Goal: Information Seeking & Learning: Compare options

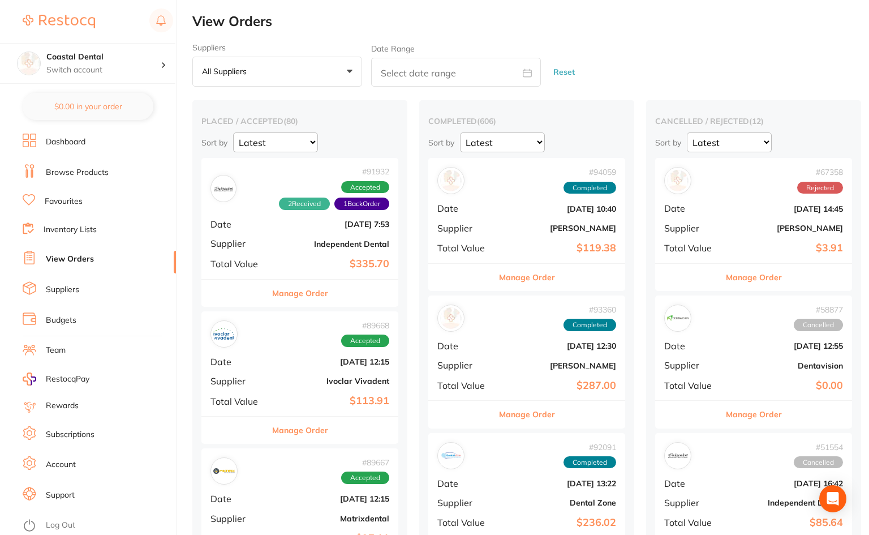
click at [62, 206] on link "Favourites" at bounding box center [64, 201] width 38 height 11
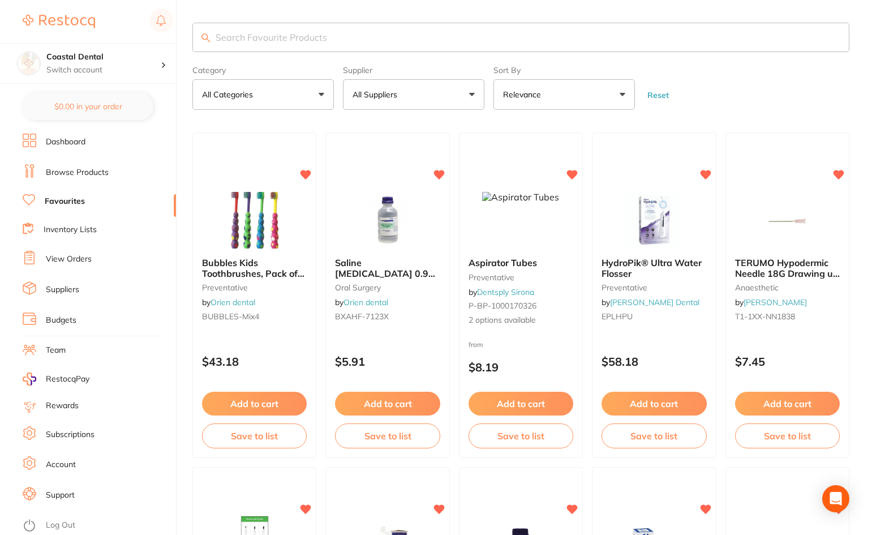
click at [284, 35] on input "search" at bounding box center [520, 37] width 657 height 29
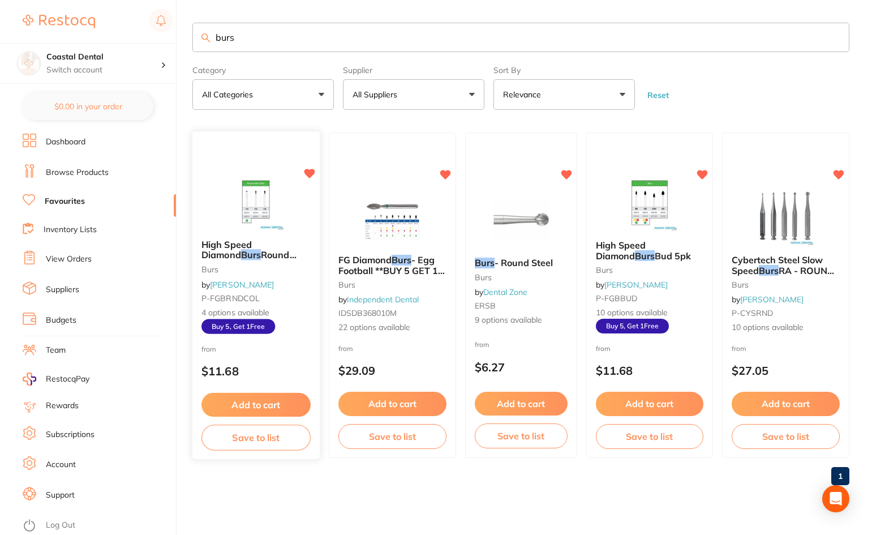
type input "burs"
click at [265, 269] on small "burs" at bounding box center [255, 269] width 109 height 9
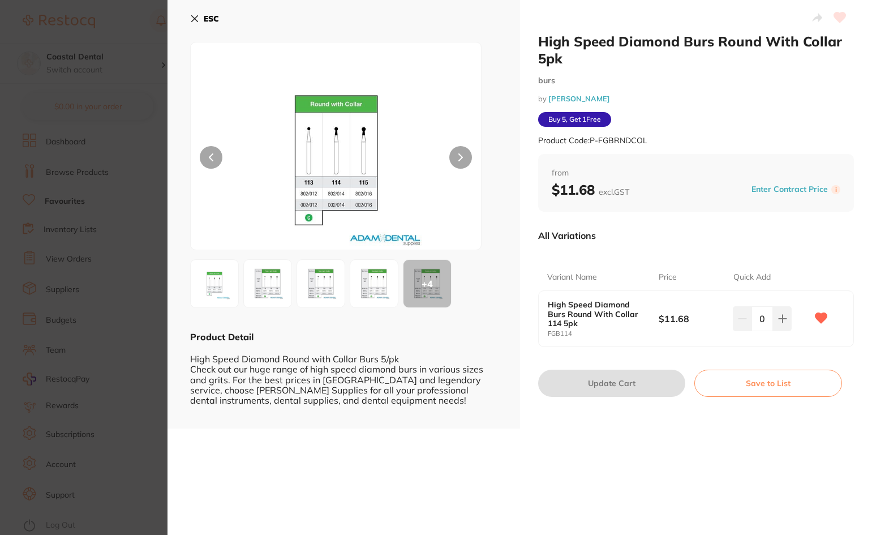
click at [191, 19] on icon at bounding box center [194, 18] width 9 height 9
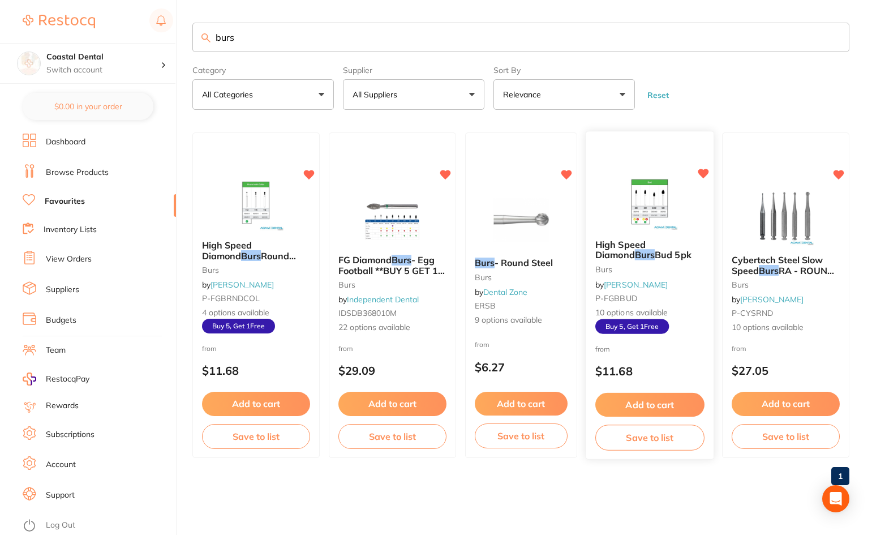
click at [675, 265] on small "burs" at bounding box center [649, 269] width 109 height 9
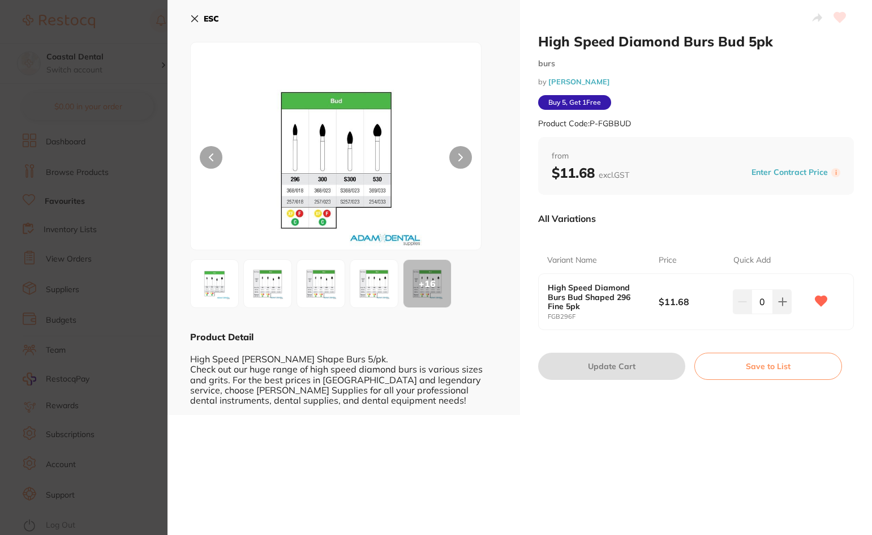
click at [432, 295] on div "+ 16" at bounding box center [428, 284] width 48 height 48
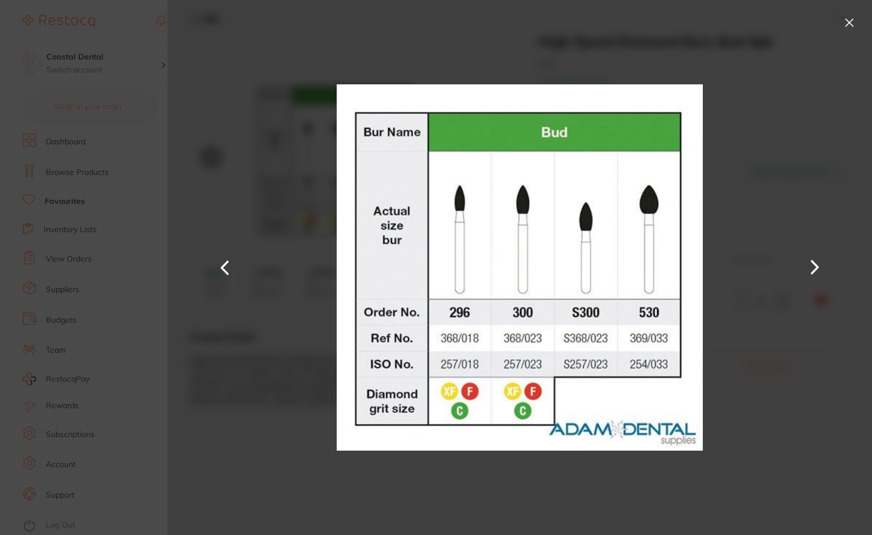
click at [817, 269] on button at bounding box center [814, 268] width 27 height 268
click at [847, 25] on button at bounding box center [849, 23] width 18 height 18
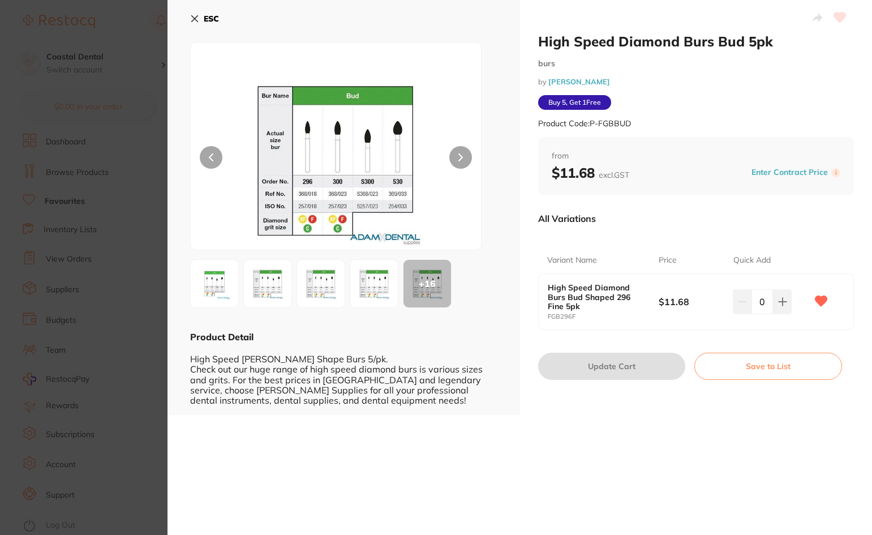
click at [193, 22] on icon at bounding box center [194, 18] width 9 height 9
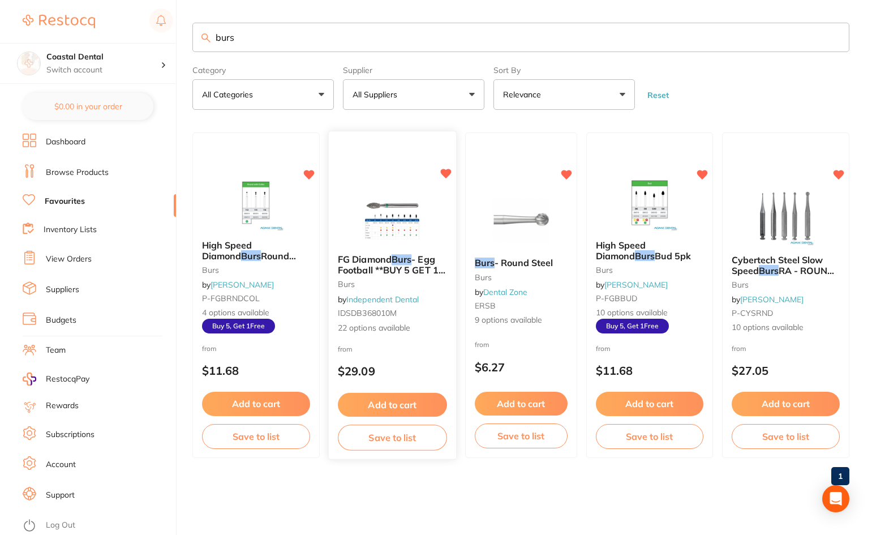
click at [421, 321] on div "FG Diamond Burs - Egg Football **BUY 5 GET 1 FREE** burs by Independent Dental …" at bounding box center [392, 294] width 127 height 98
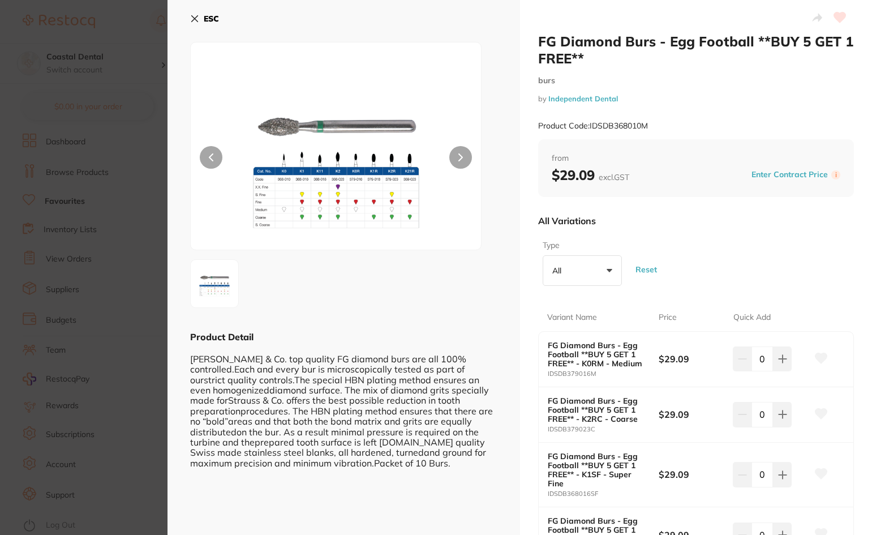
click at [209, 303] on img at bounding box center [214, 283] width 41 height 41
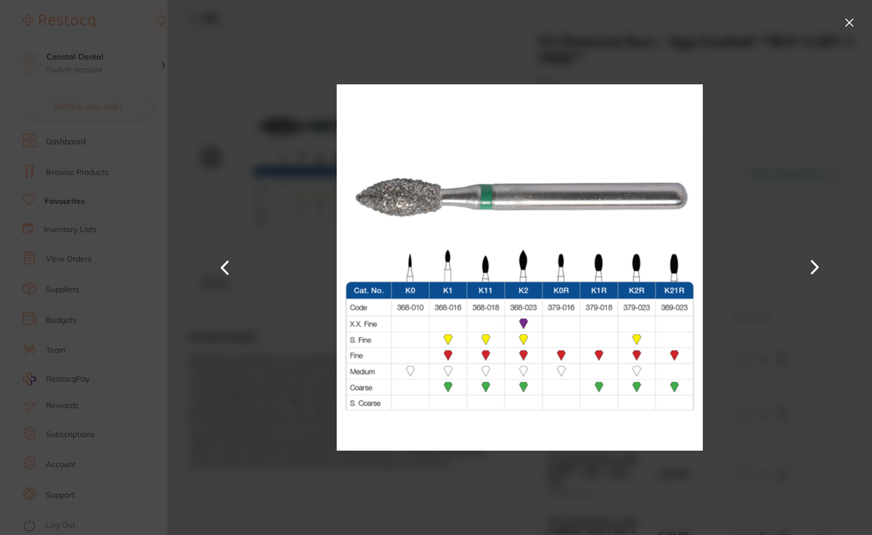
click at [848, 24] on button at bounding box center [849, 23] width 18 height 18
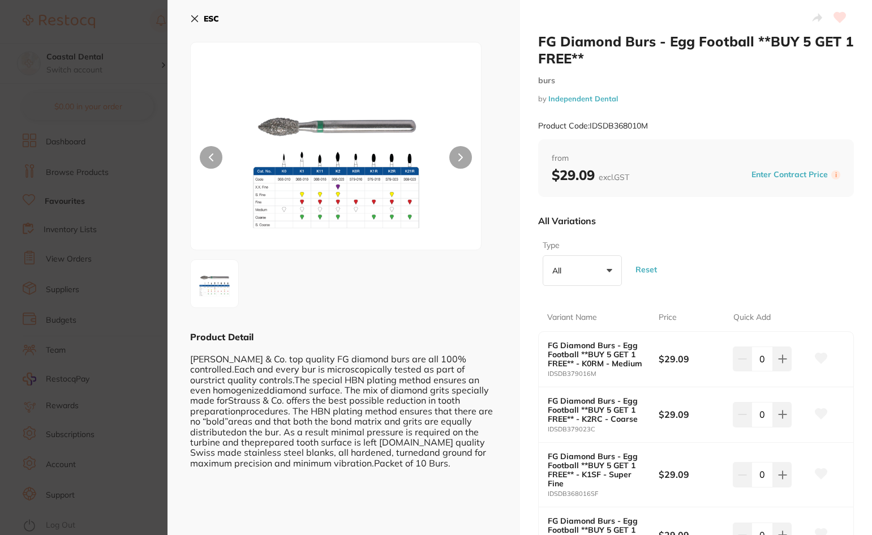
click at [332, 208] on img at bounding box center [336, 160] width 174 height 179
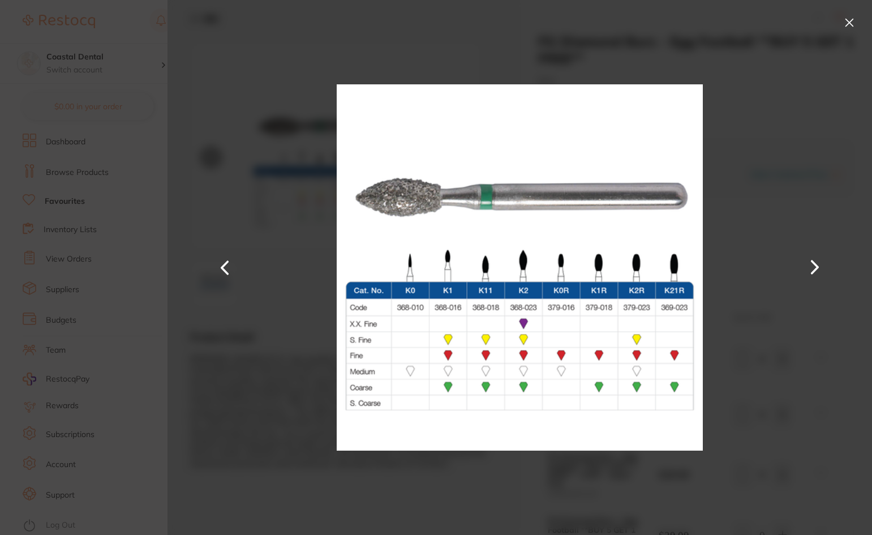
click at [848, 20] on button at bounding box center [849, 23] width 18 height 18
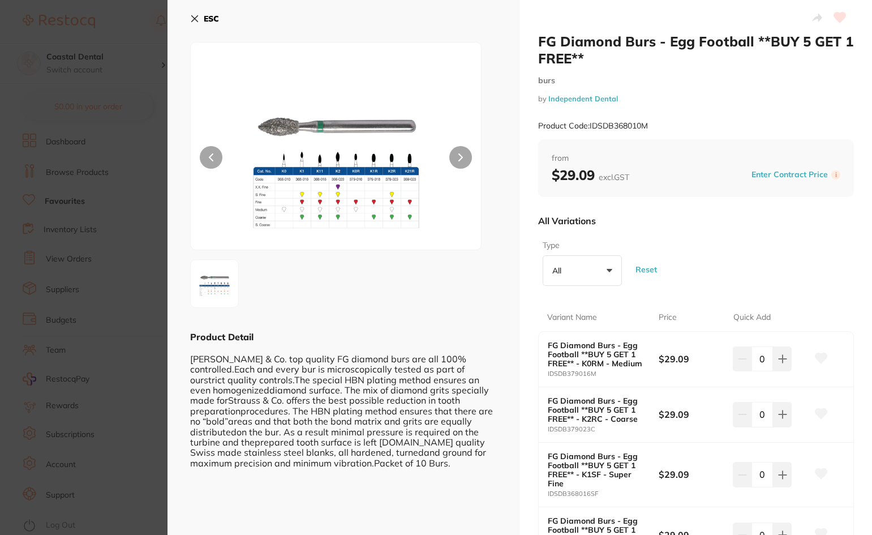
click at [193, 22] on icon at bounding box center [194, 18] width 9 height 9
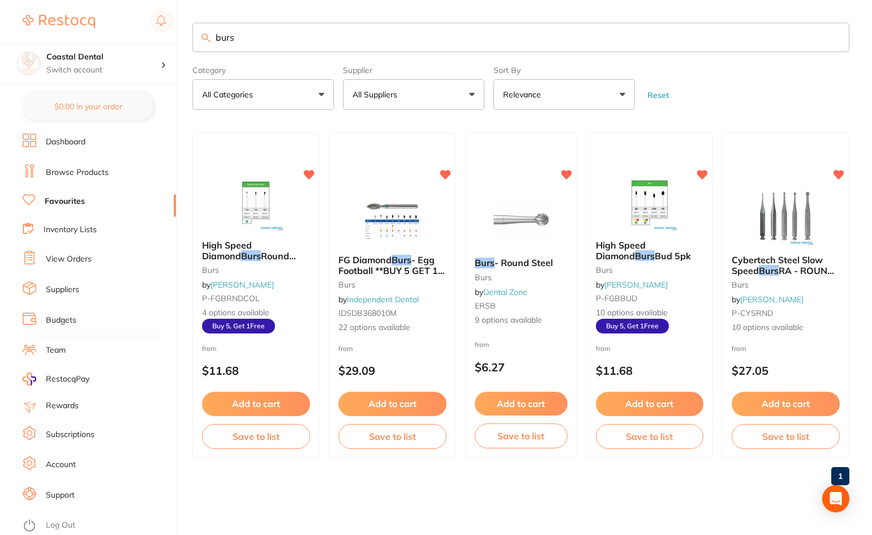
click at [75, 174] on link "Browse Products" at bounding box center [77, 172] width 63 height 11
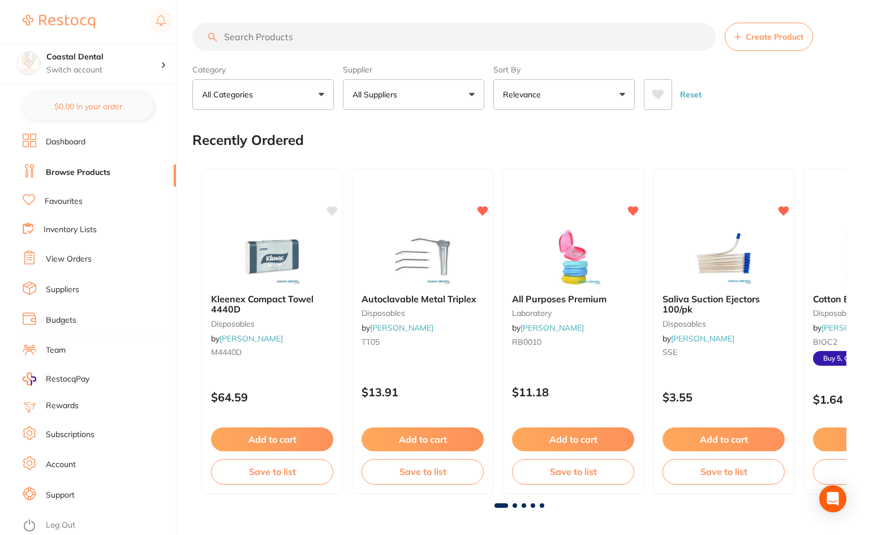
click at [473, 97] on button "All Suppliers" at bounding box center [413, 94] width 141 height 31
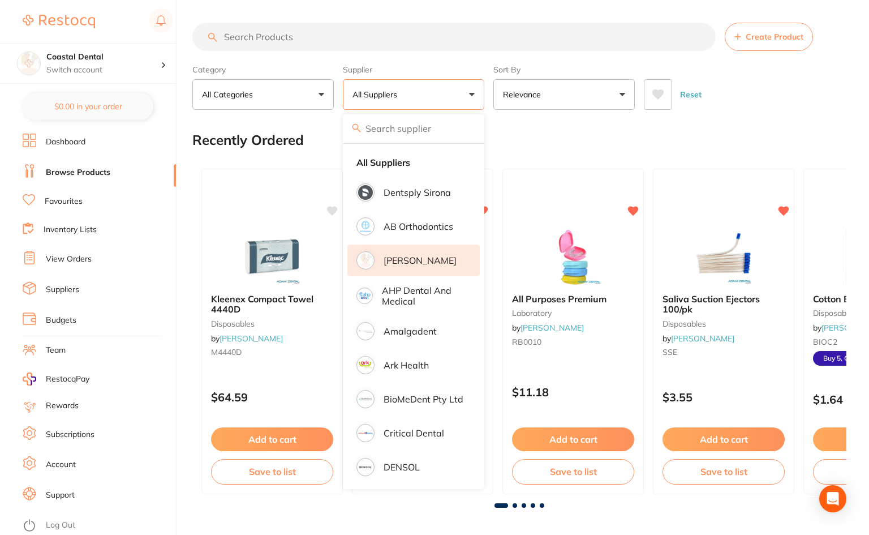
click at [413, 265] on p "[PERSON_NAME]" at bounding box center [420, 260] width 73 height 10
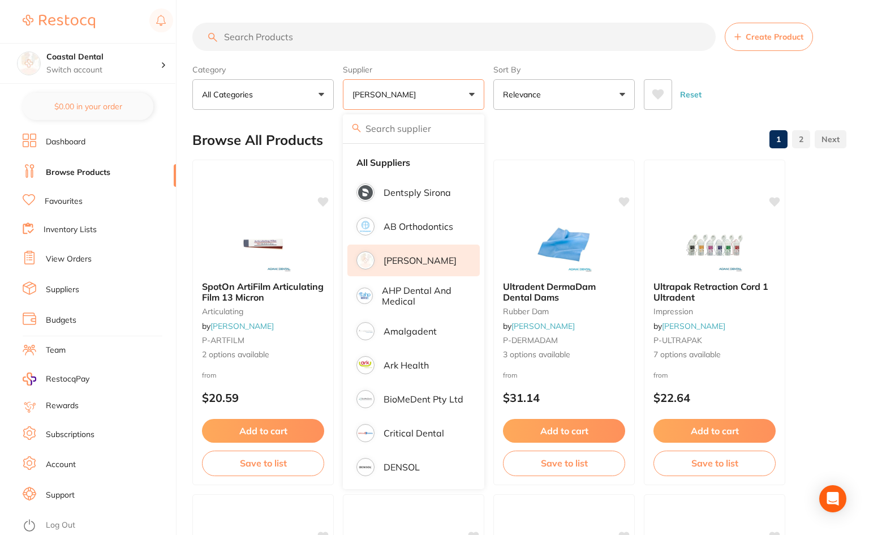
click at [278, 34] on input "search" at bounding box center [454, 37] width 524 height 28
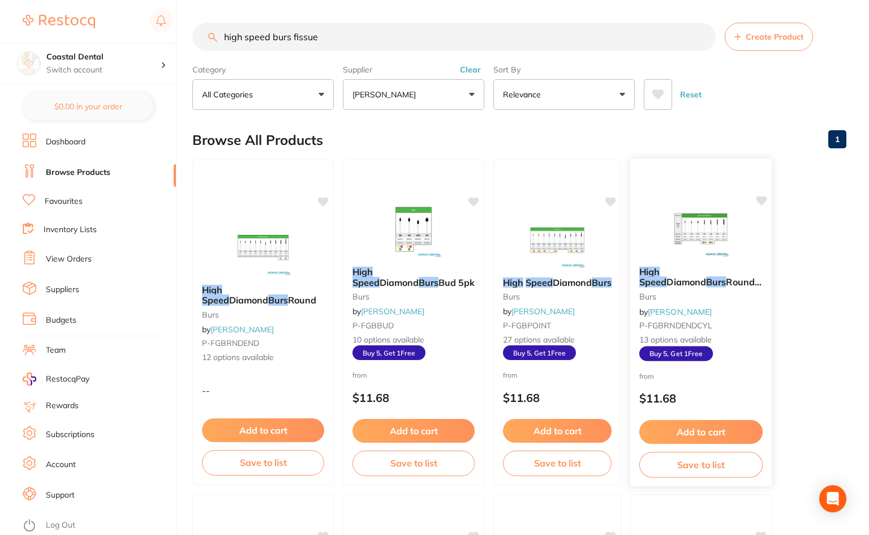
click at [649, 256] on div at bounding box center [700, 228] width 141 height 57
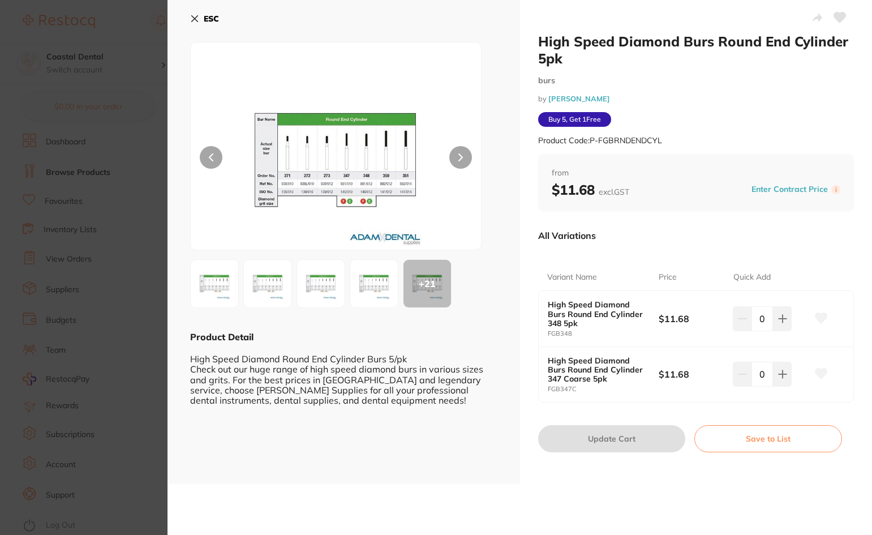
click at [191, 16] on icon at bounding box center [194, 18] width 9 height 9
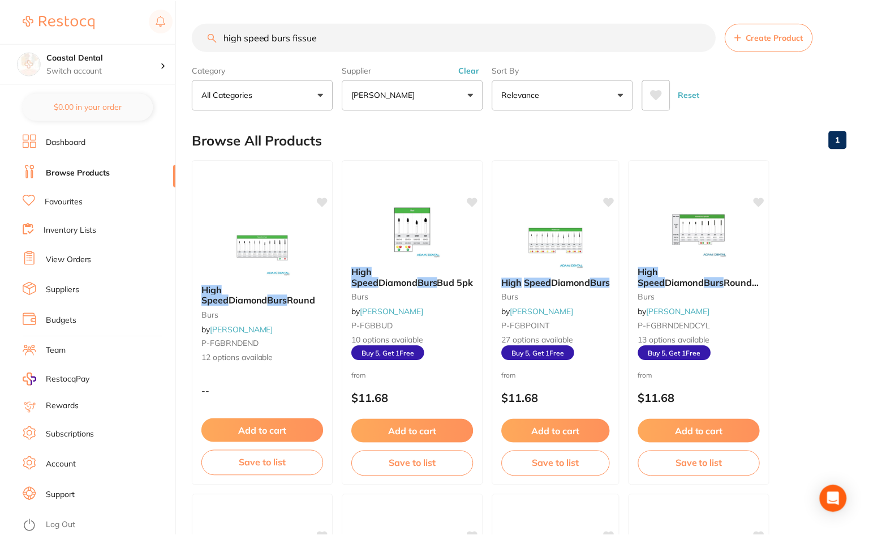
scroll to position [8, 0]
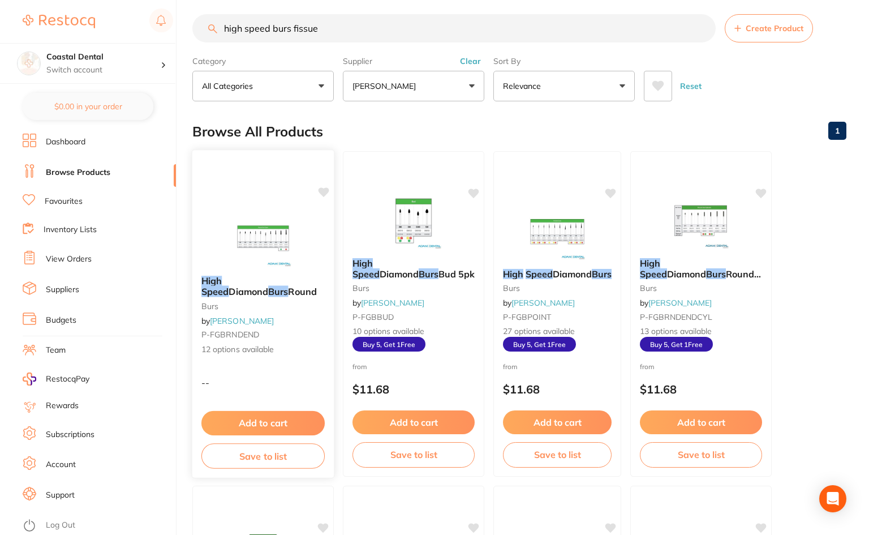
click at [299, 307] on small "burs" at bounding box center [262, 305] width 123 height 9
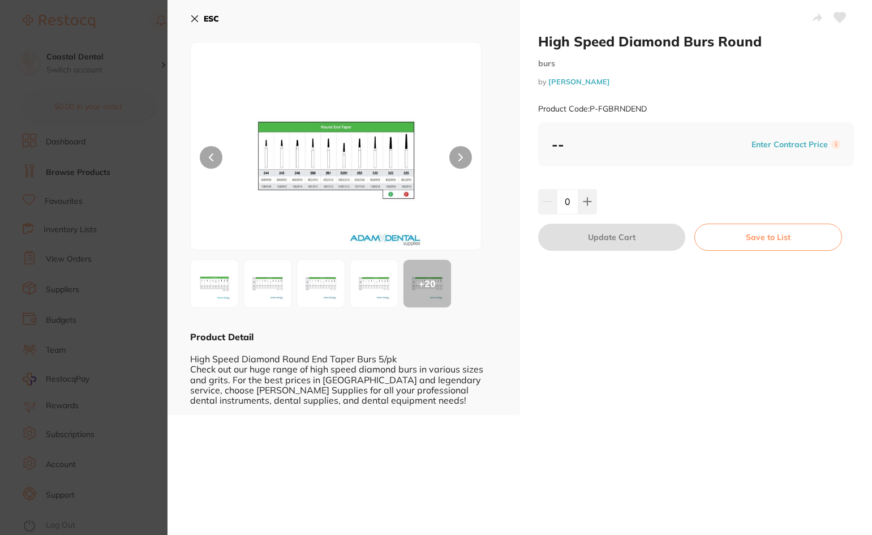
click at [194, 20] on icon at bounding box center [194, 18] width 9 height 9
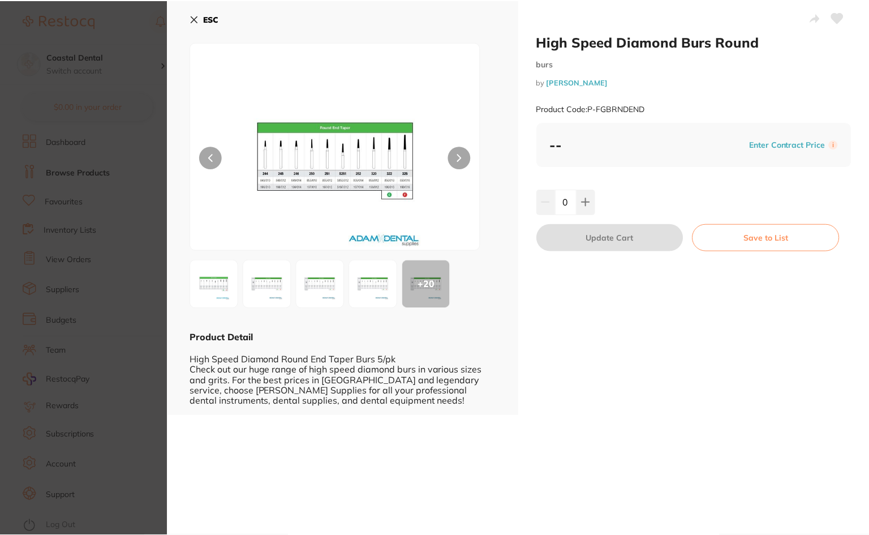
scroll to position [8, 0]
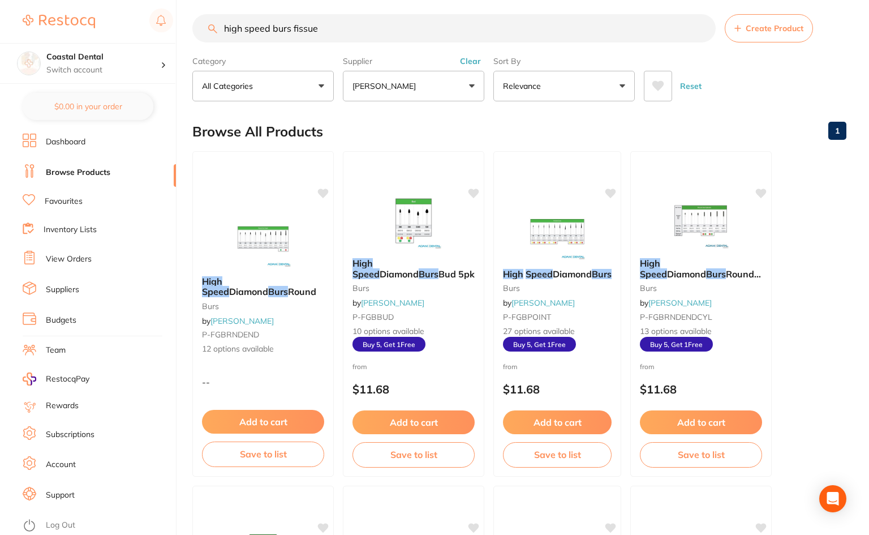
click at [290, 29] on input "high speed burs fissue" at bounding box center [454, 28] width 524 height 28
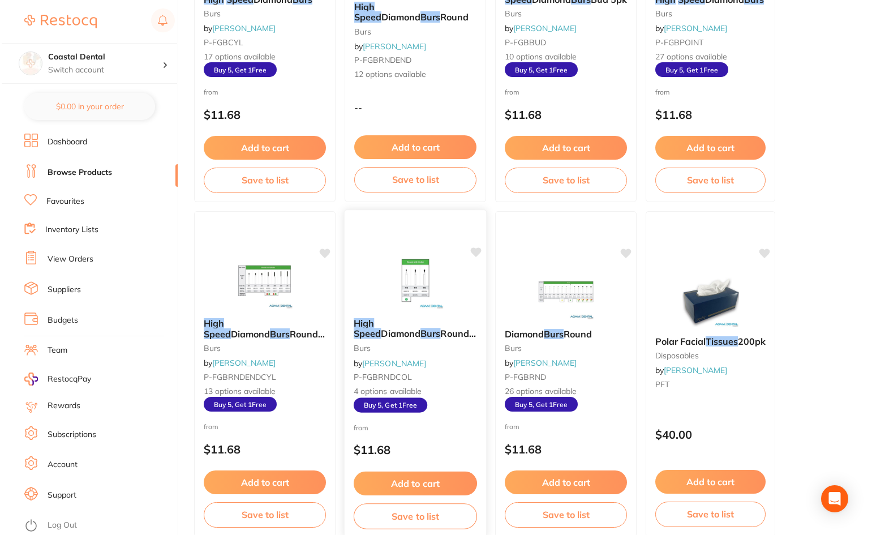
scroll to position [0, 0]
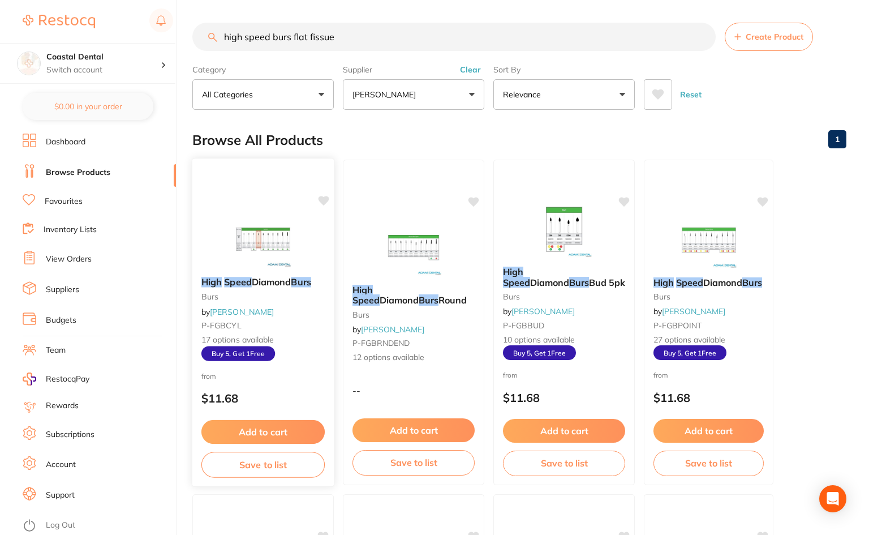
type input "high speed burs flat fissue"
click at [305, 238] on div at bounding box center [262, 239] width 141 height 57
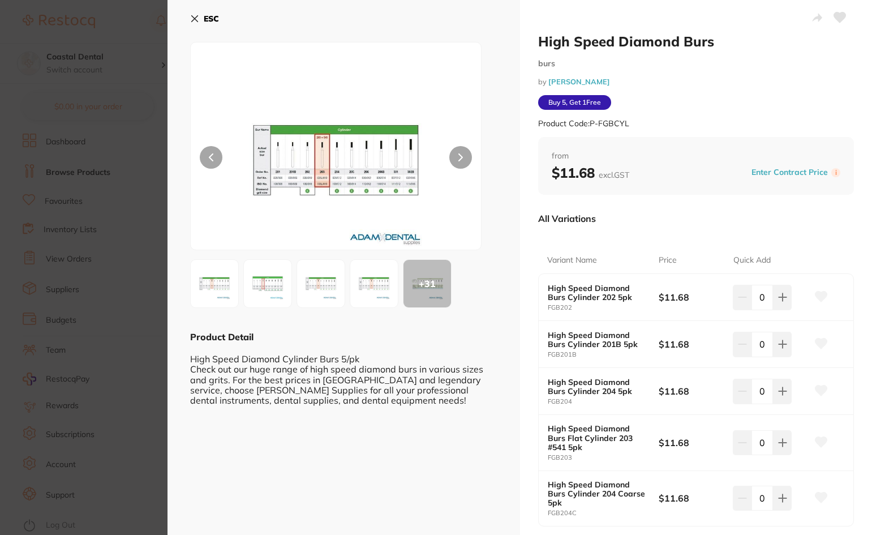
click at [382, 196] on img at bounding box center [336, 160] width 174 height 179
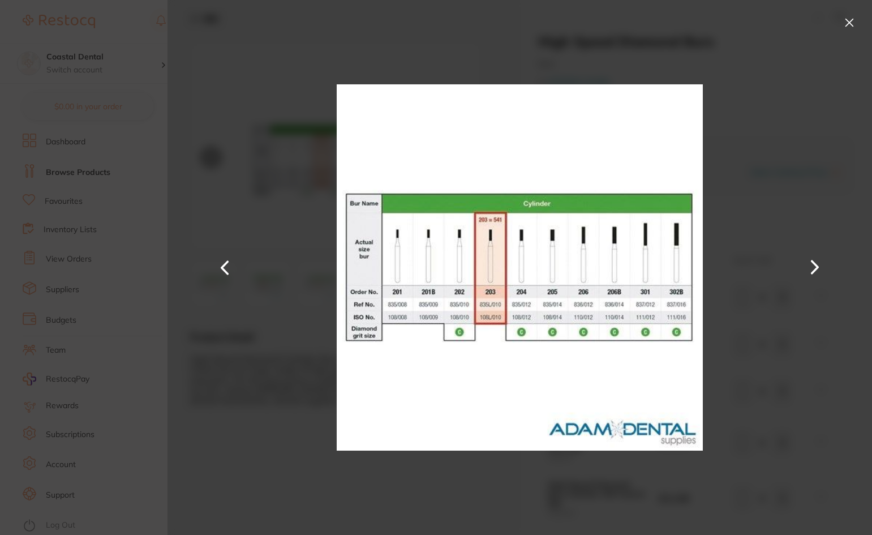
click at [847, 24] on button at bounding box center [849, 23] width 18 height 18
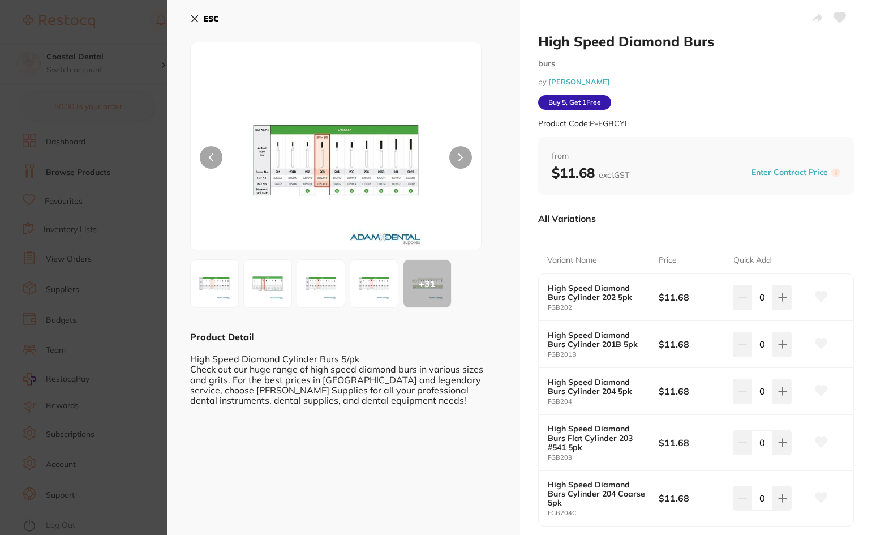
click at [413, 231] on img at bounding box center [336, 160] width 174 height 179
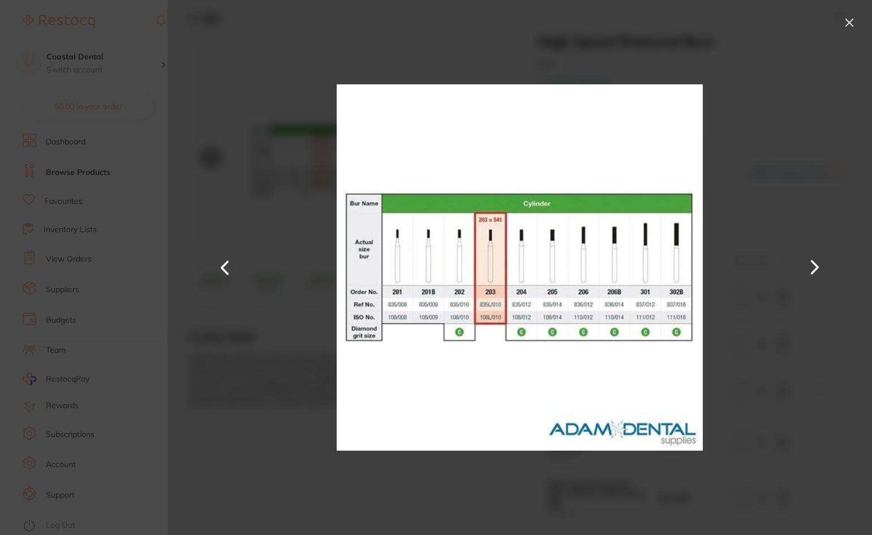
click at [852, 26] on button at bounding box center [849, 23] width 18 height 18
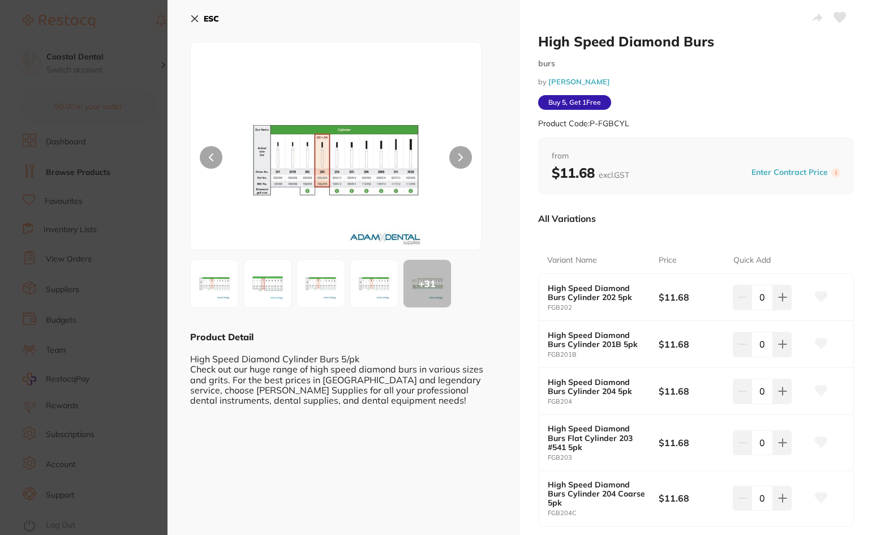
click at [192, 19] on icon at bounding box center [194, 18] width 9 height 9
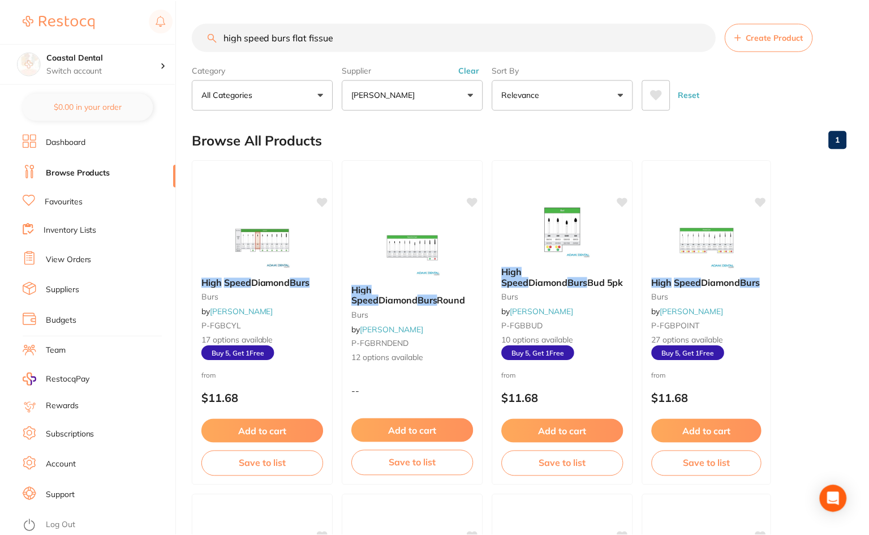
scroll to position [2, 0]
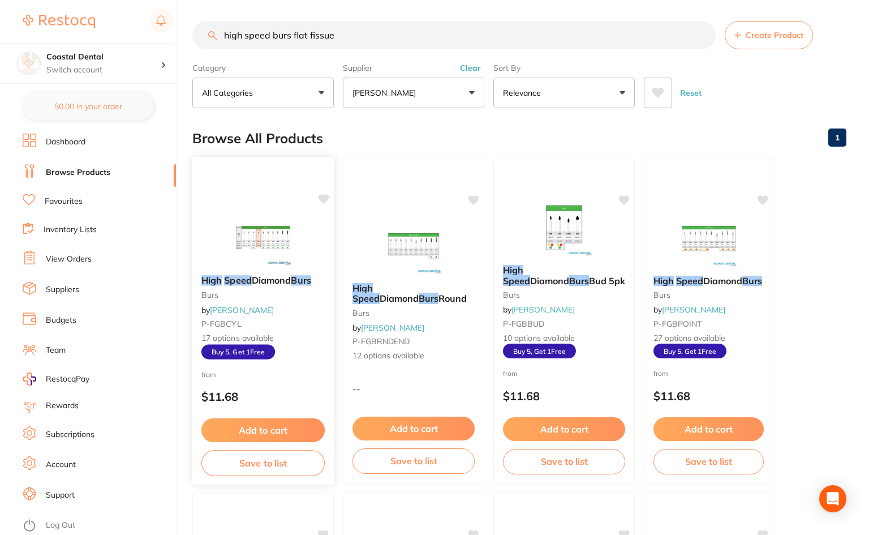
click at [308, 320] on small "P-FGBCYL" at bounding box center [262, 323] width 123 height 9
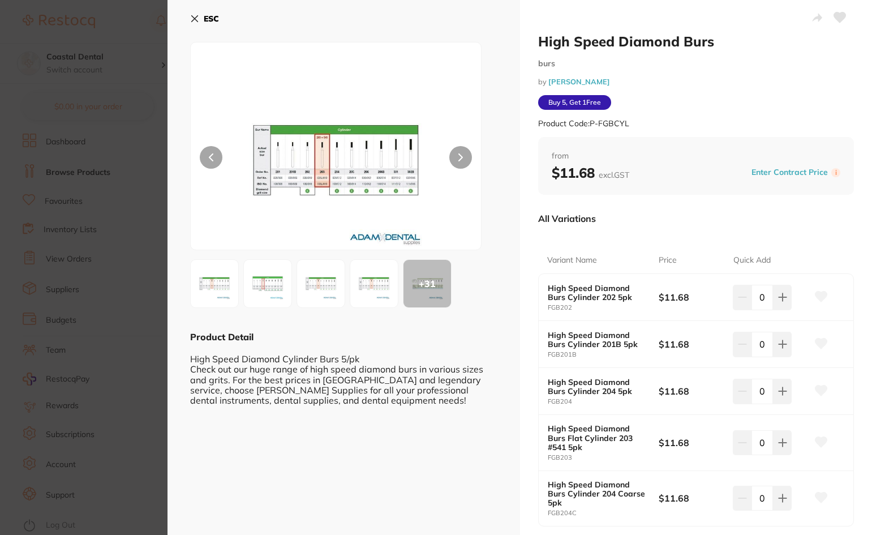
click at [380, 222] on img at bounding box center [336, 160] width 174 height 179
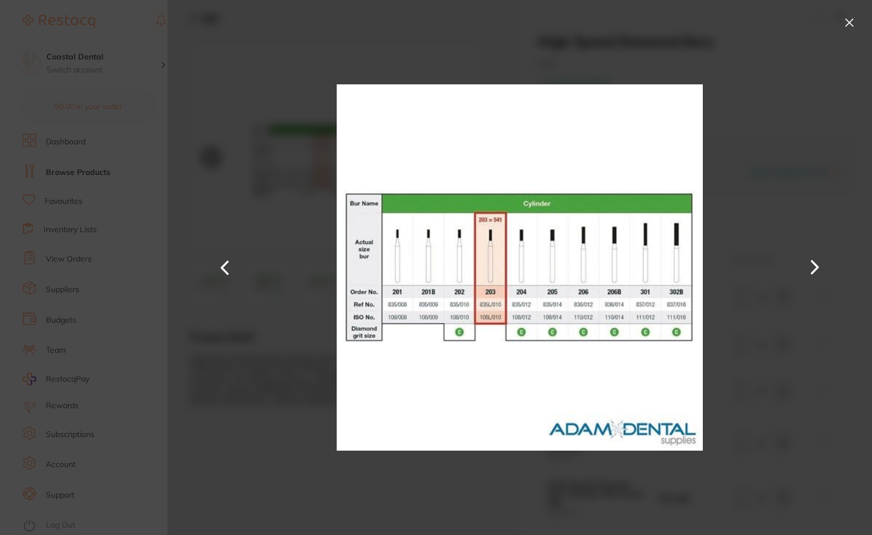
click at [850, 24] on button at bounding box center [849, 23] width 18 height 18
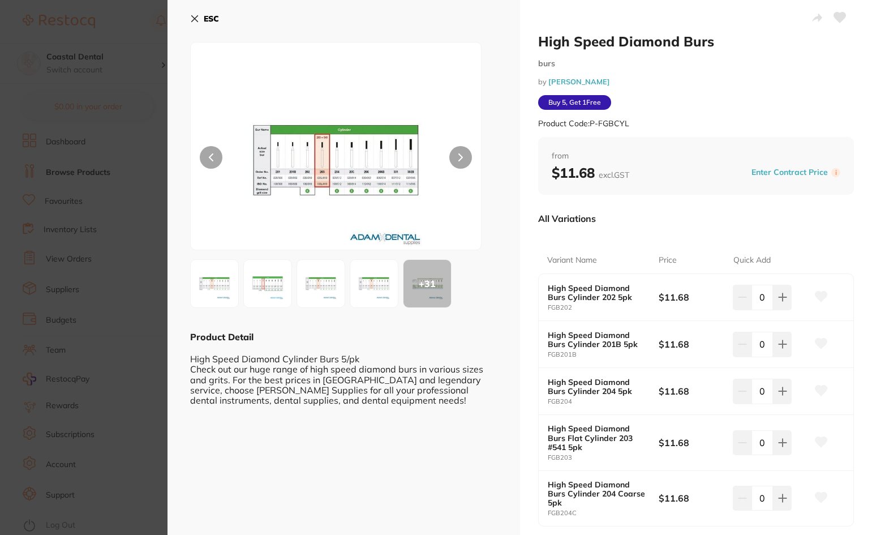
click at [420, 200] on img at bounding box center [336, 160] width 174 height 179
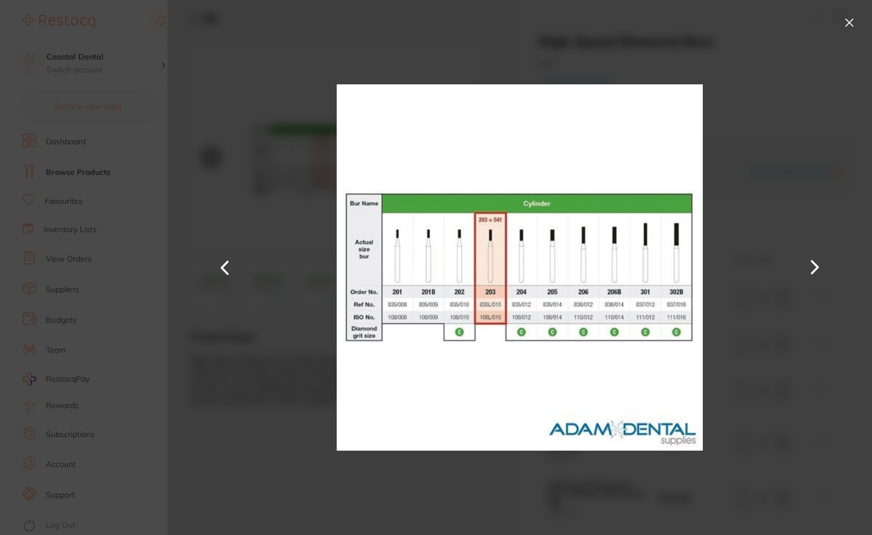
click at [847, 19] on button at bounding box center [849, 23] width 18 height 18
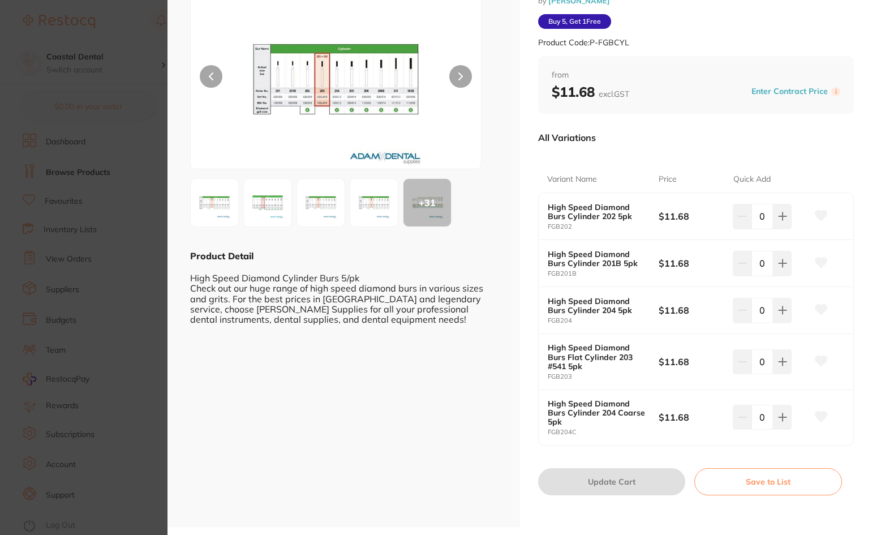
scroll to position [81, 0]
click at [325, 130] on img at bounding box center [336, 78] width 174 height 179
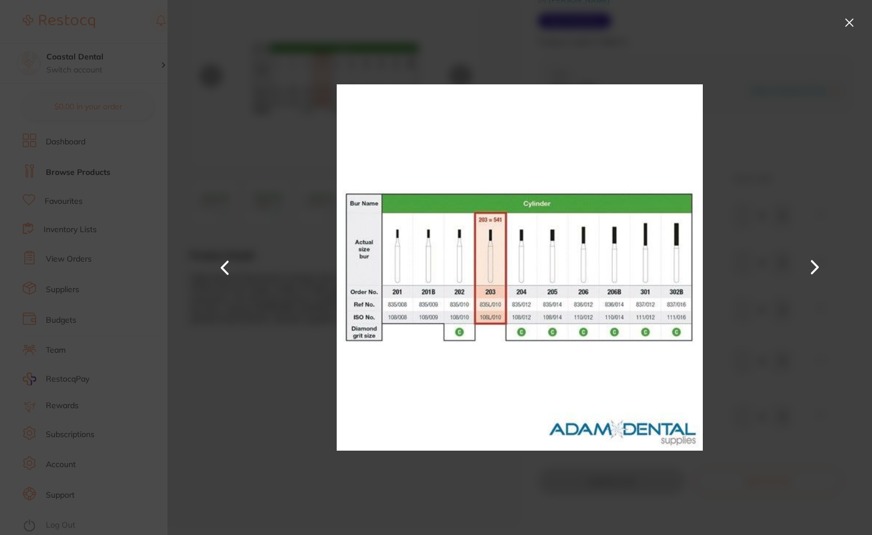
click at [850, 22] on button at bounding box center [849, 23] width 18 height 18
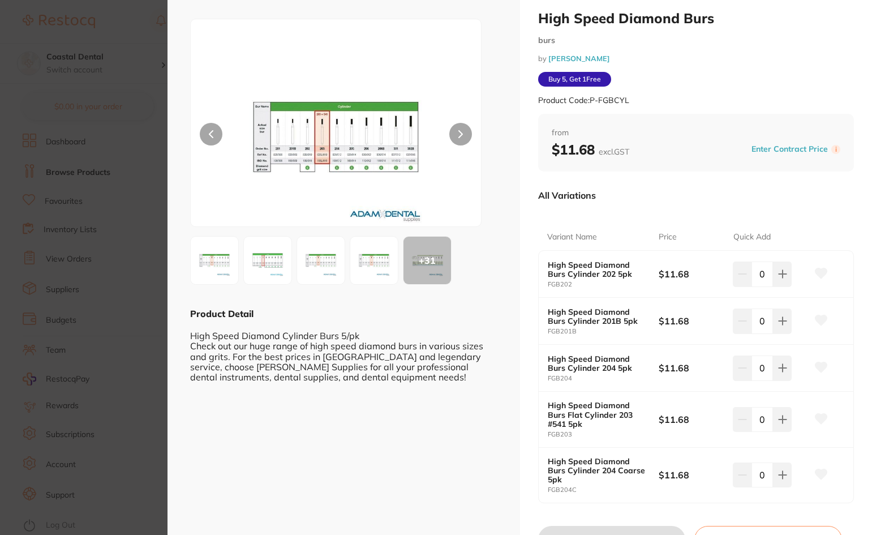
scroll to position [0, 0]
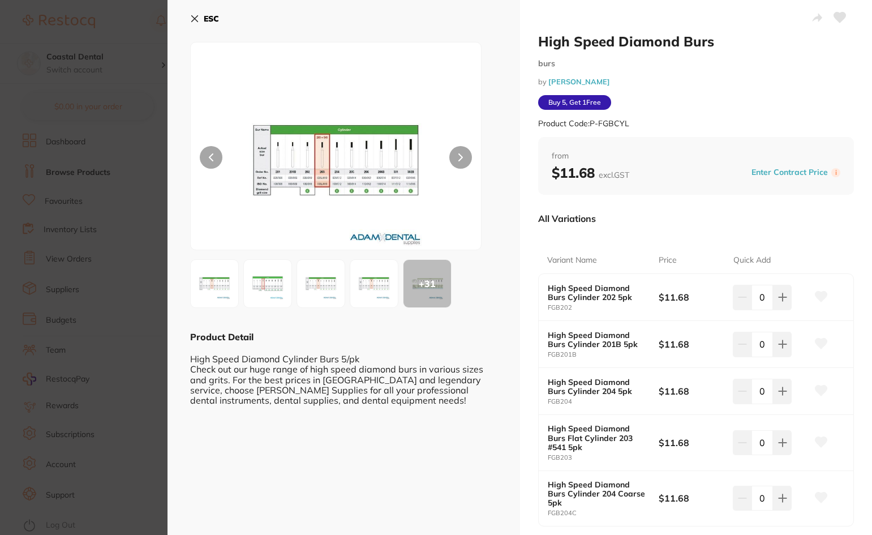
click at [195, 22] on icon at bounding box center [194, 18] width 9 height 9
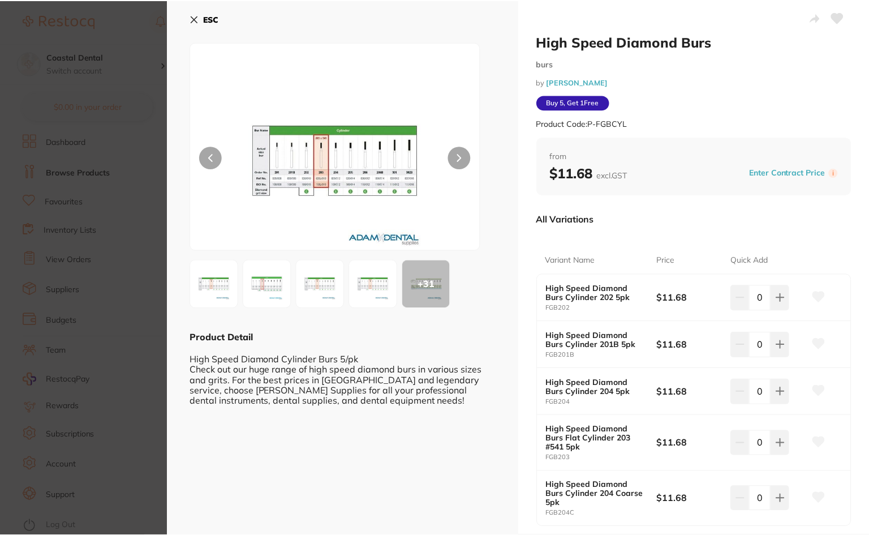
scroll to position [2, 0]
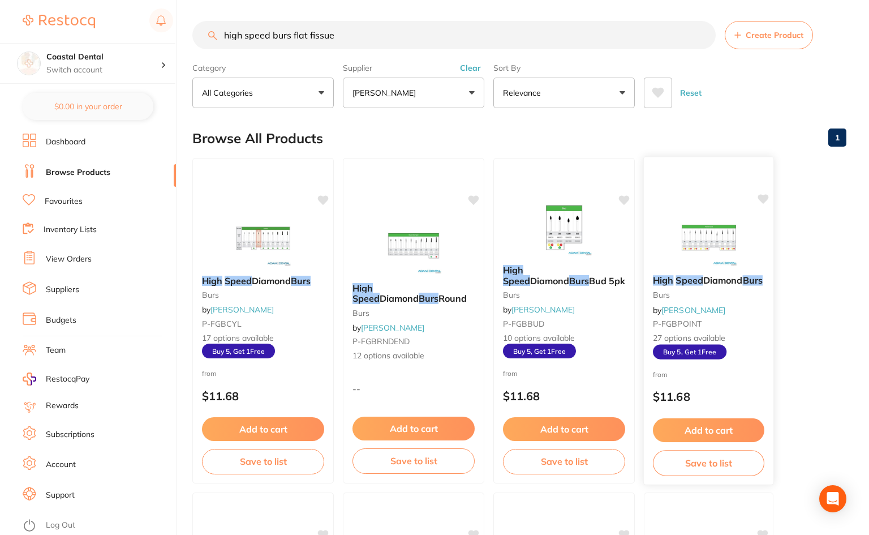
click at [745, 309] on div "High Speed Diamond Burs burs by Adam Dental P-FGBPOINT 27 options available Buy…" at bounding box center [709, 317] width 130 height 102
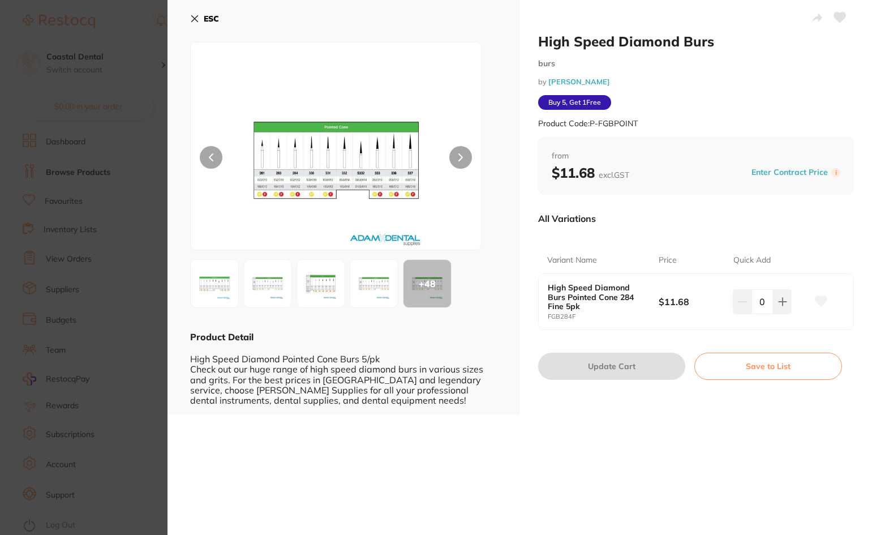
click at [451, 208] on div at bounding box center [335, 146] width 291 height 208
click at [353, 221] on img at bounding box center [336, 160] width 174 height 179
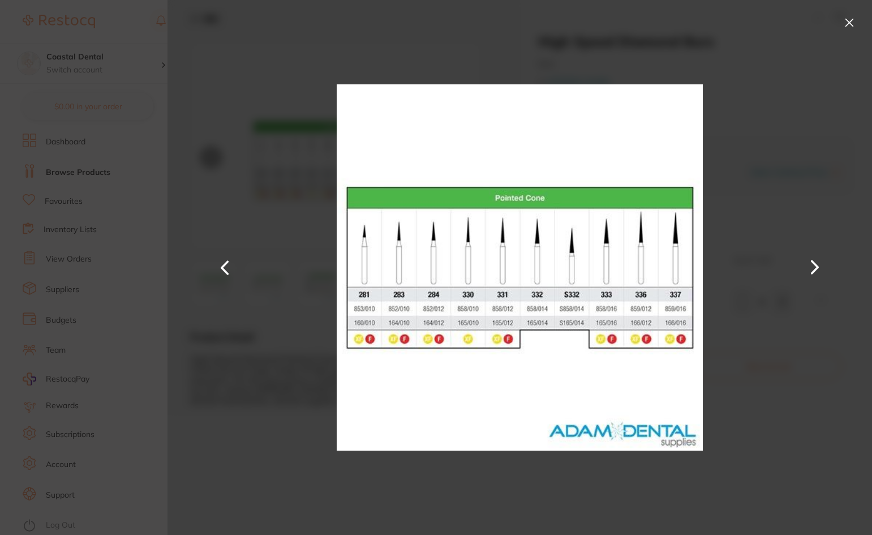
click at [852, 19] on button at bounding box center [849, 23] width 18 height 18
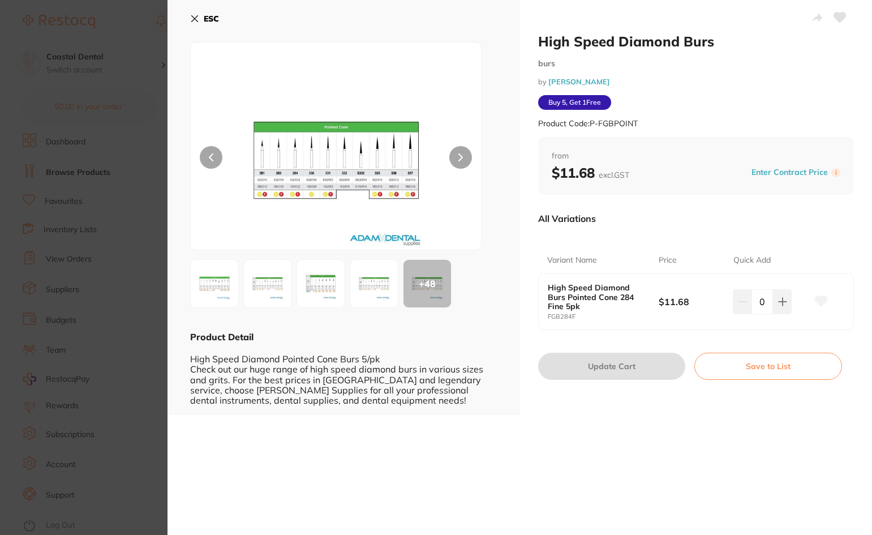
click at [285, 221] on img at bounding box center [336, 160] width 174 height 179
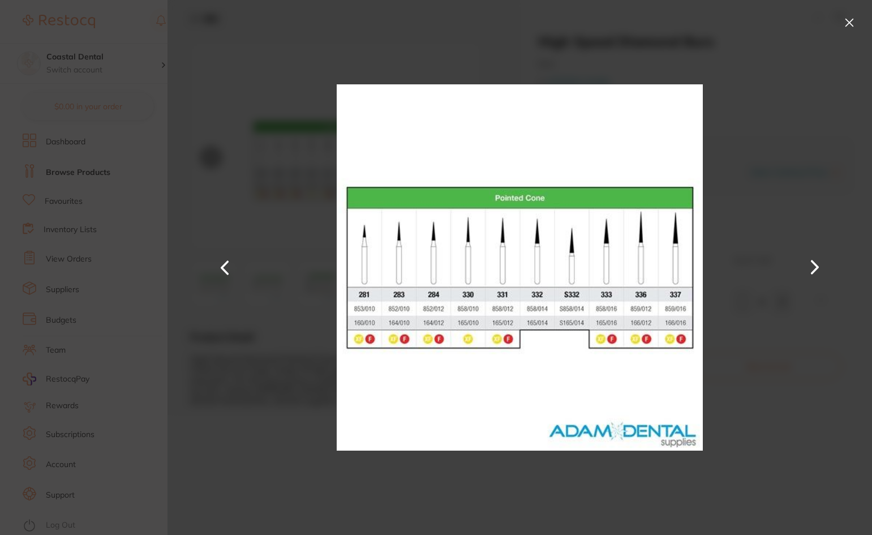
click at [845, 23] on button at bounding box center [849, 23] width 18 height 18
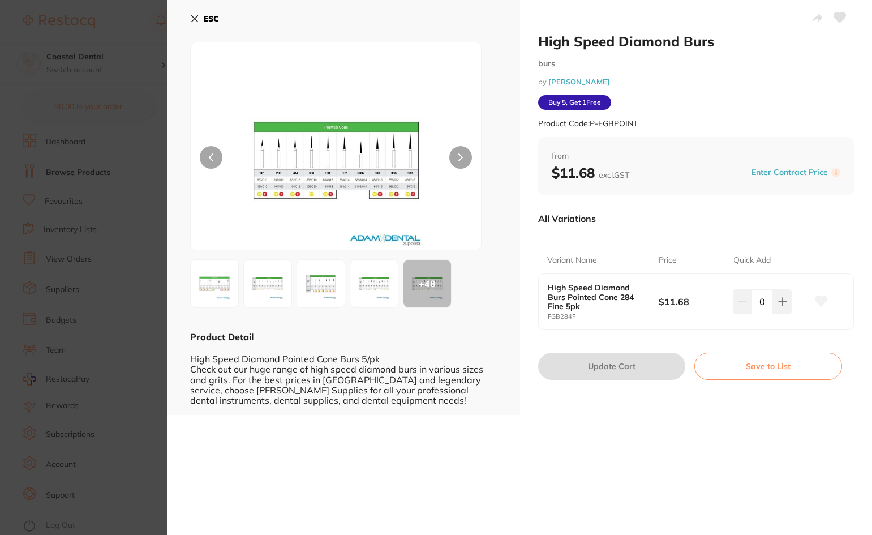
click at [190, 16] on div "ESC + 48 Product Detail High Speed Diamond Pointed Cone Burs 5/pk Check out our…" at bounding box center [344, 207] width 353 height 415
click at [191, 16] on icon at bounding box center [194, 18] width 9 height 9
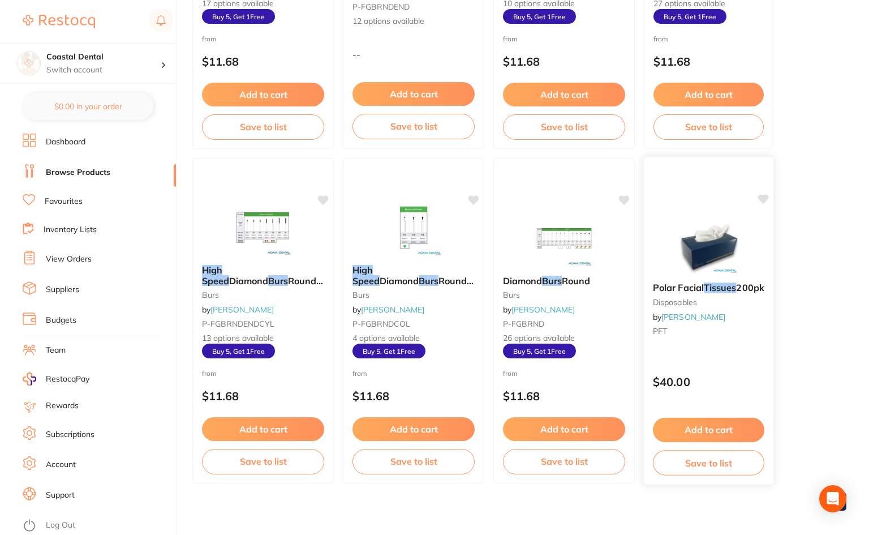
scroll to position [344, 0]
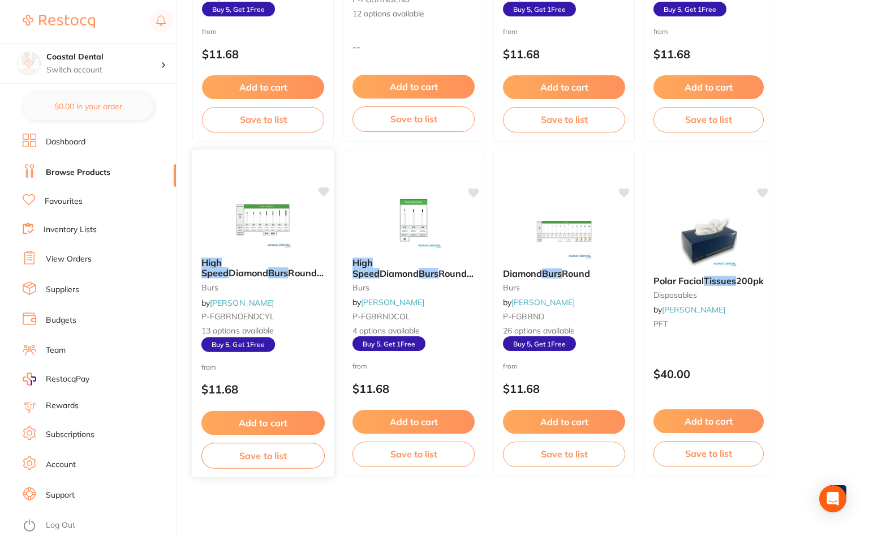
click at [217, 192] on div at bounding box center [262, 219] width 141 height 57
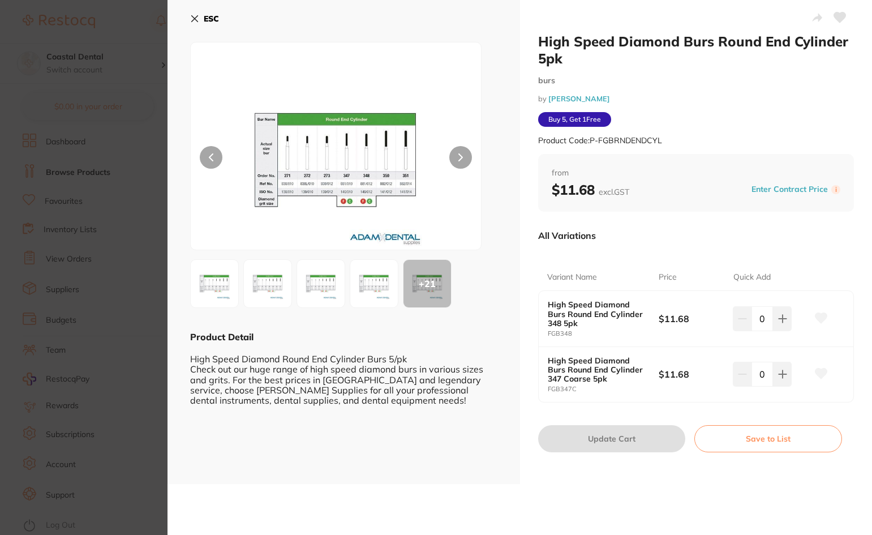
click at [190, 23] on div "ESC + 21 Product Detail High Speed Diamond Round End Cylinder Burs 5/pk Check o…" at bounding box center [344, 242] width 353 height 484
click at [192, 22] on icon at bounding box center [194, 18] width 9 height 9
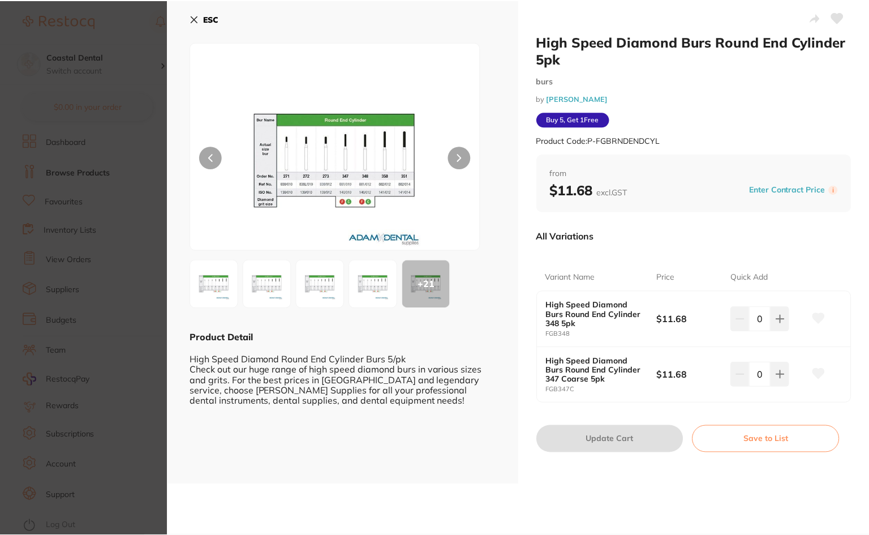
scroll to position [344, 0]
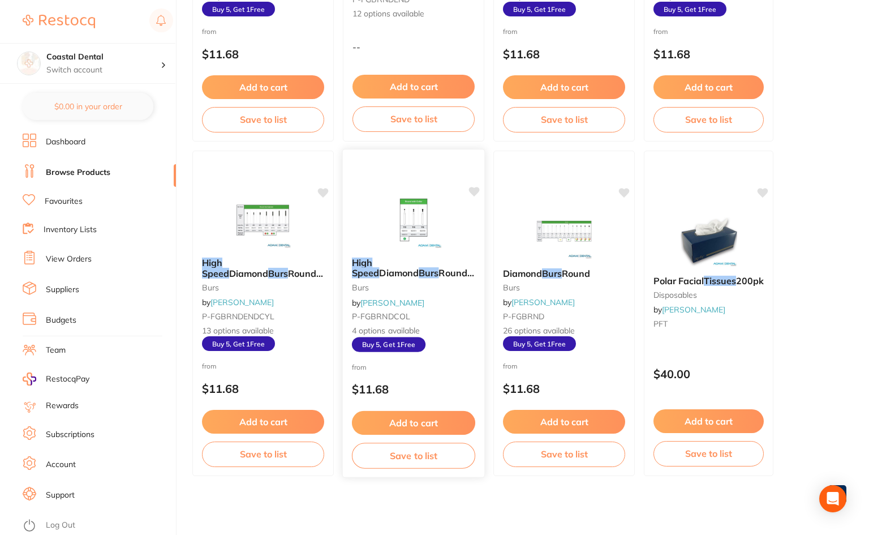
click at [441, 308] on div "High Speed Diamond Burs Round With Collar 5pk burs by Adam Dental P-FGBRNDCOL 4…" at bounding box center [413, 304] width 141 height 113
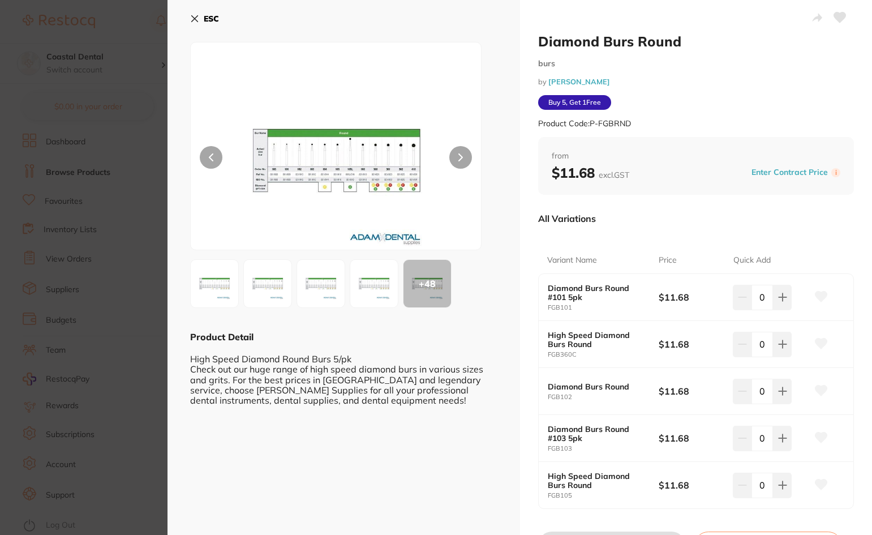
click at [198, 20] on icon at bounding box center [194, 18] width 9 height 9
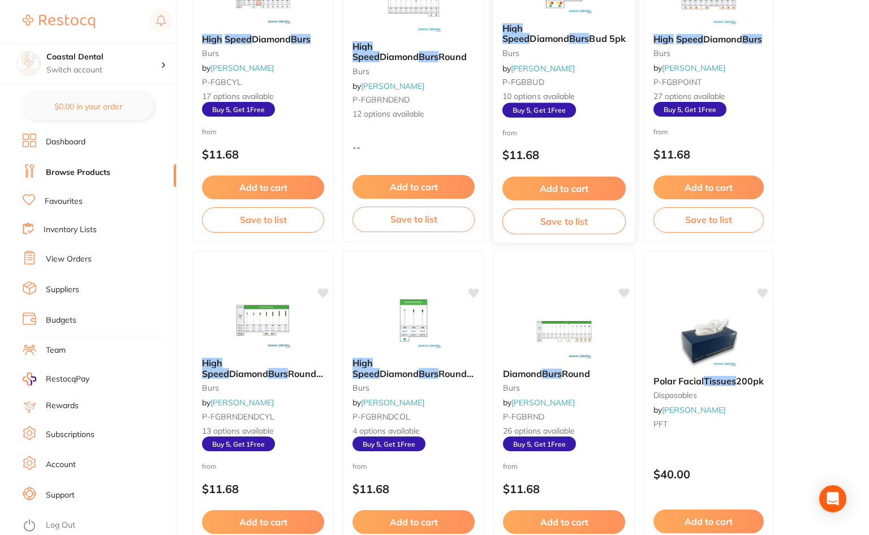
scroll to position [117, 0]
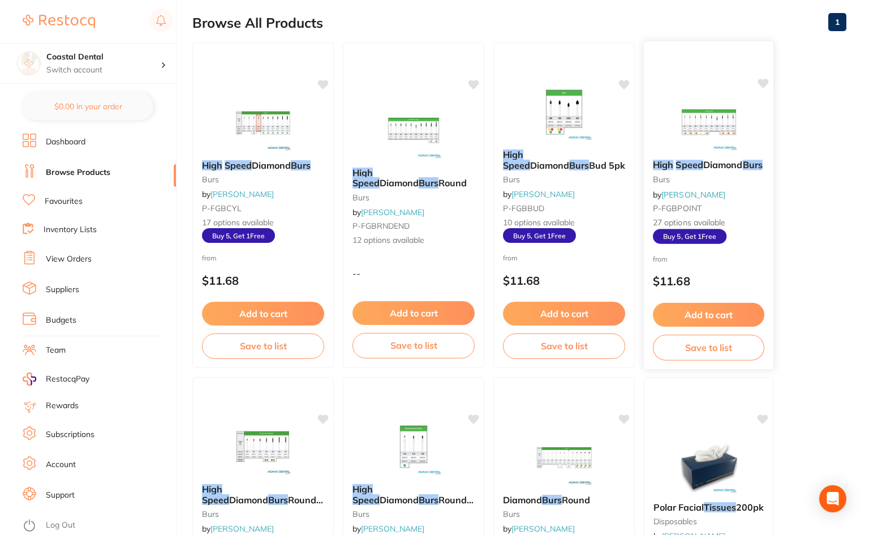
click at [756, 204] on small "P-FGBPOINT" at bounding box center [708, 208] width 111 height 9
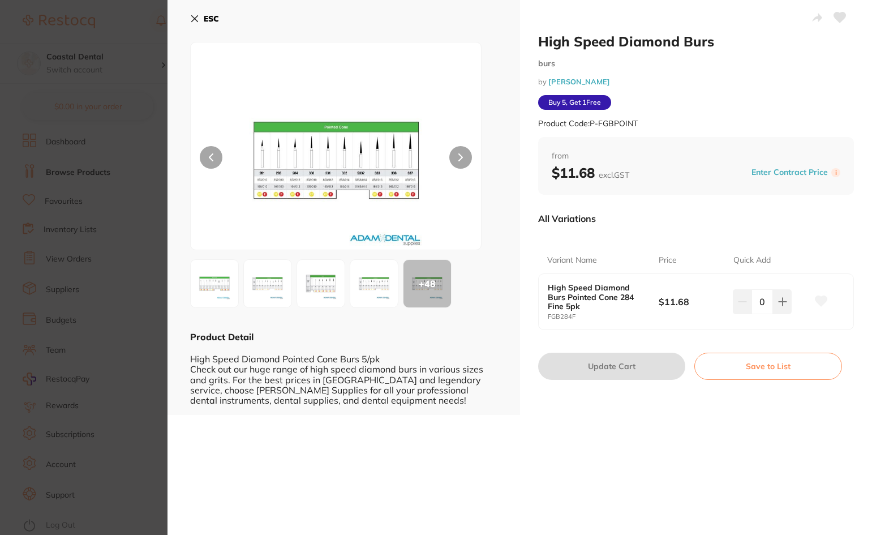
click at [354, 206] on img at bounding box center [336, 160] width 174 height 179
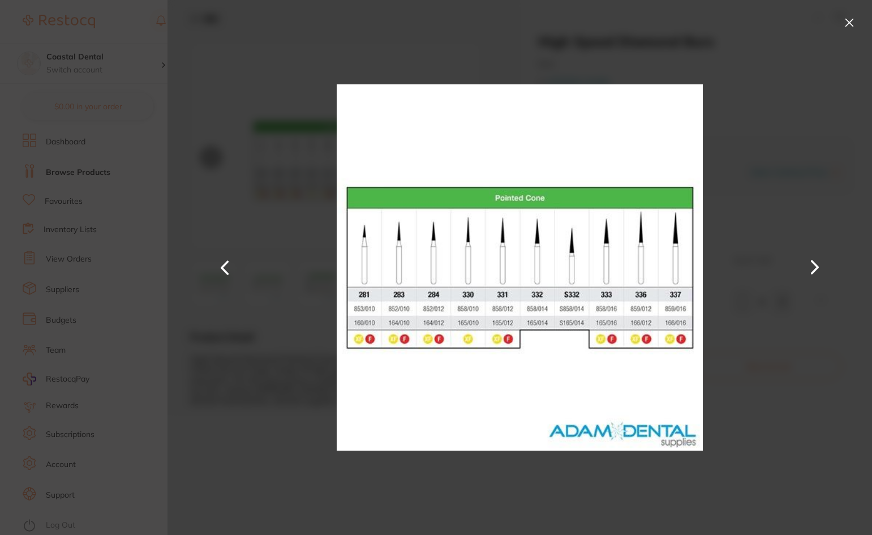
click at [847, 23] on button at bounding box center [849, 23] width 18 height 18
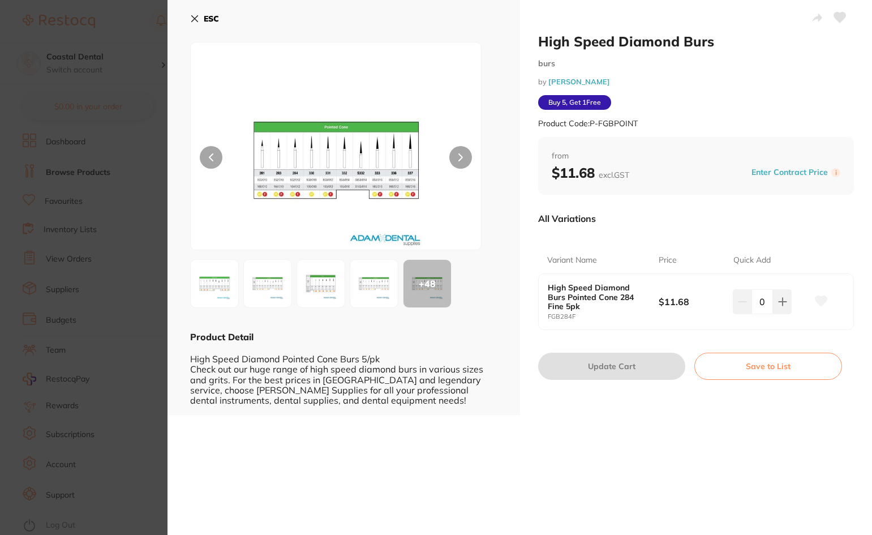
click at [194, 19] on icon at bounding box center [195, 19] width 6 height 6
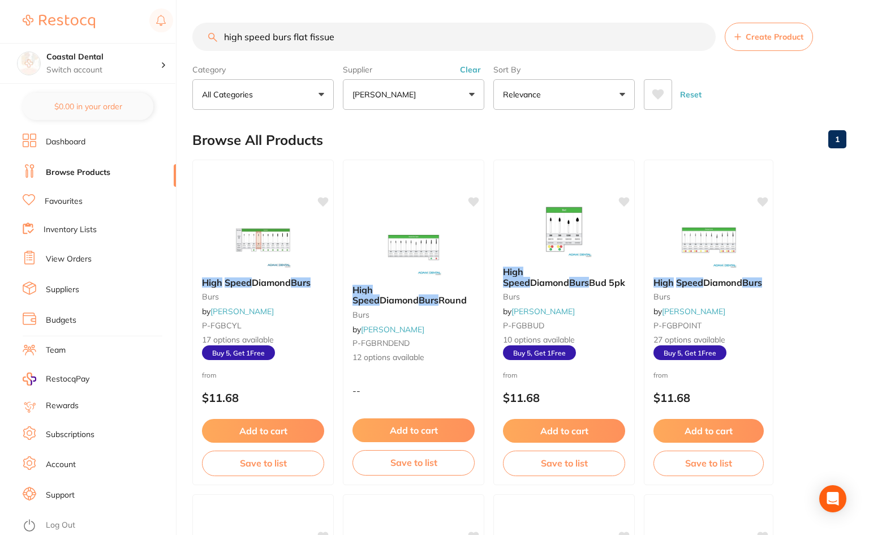
click at [471, 91] on button "[PERSON_NAME]" at bounding box center [413, 94] width 141 height 31
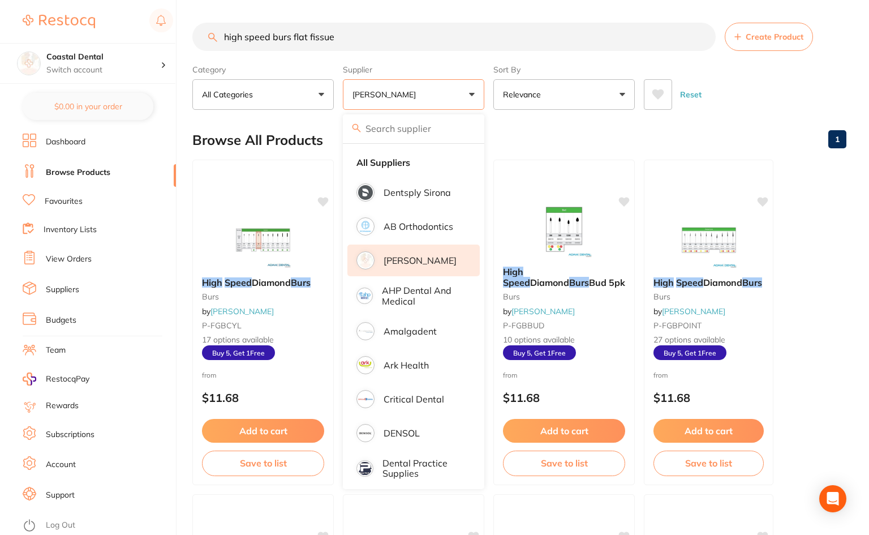
click at [426, 137] on input "search" at bounding box center [413, 128] width 141 height 28
click at [396, 161] on strong "All Suppliers" at bounding box center [384, 162] width 54 height 10
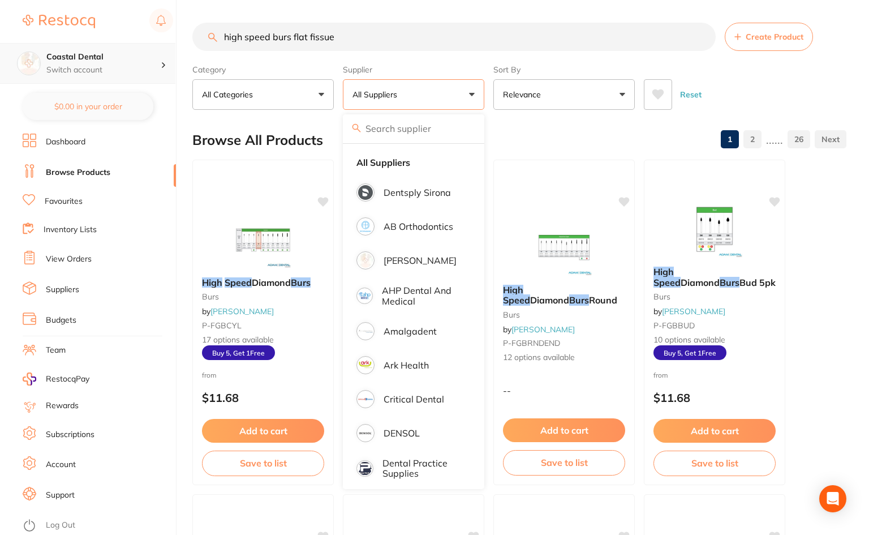
scroll to position [1, 0]
drag, startPoint x: 361, startPoint y: 33, endPoint x: 114, endPoint y: 40, distance: 247.4
click at [114, 43] on div "$142.10 Coastal Dental Switch account Coastal Dental Dental Sanctuary $0.00 in …" at bounding box center [434, 267] width 869 height 535
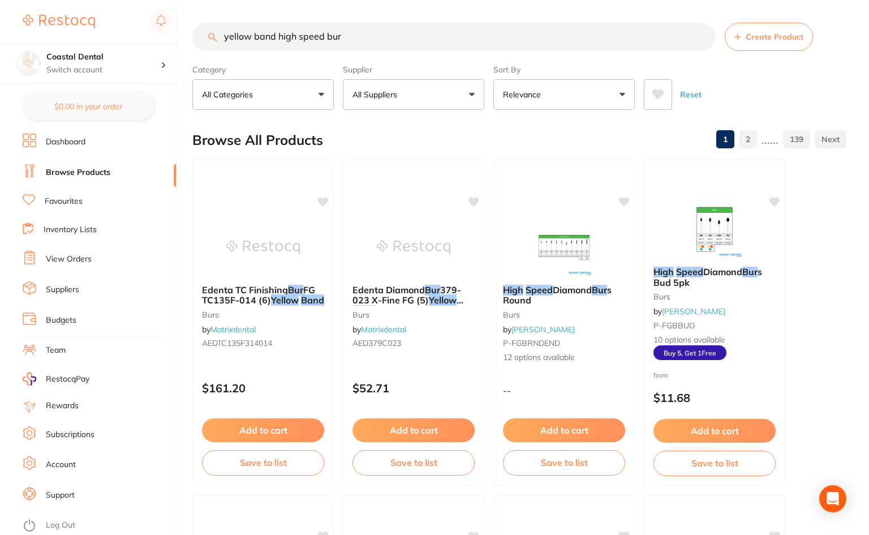
scroll to position [0, 0]
drag, startPoint x: 343, startPoint y: 35, endPoint x: 117, endPoint y: 9, distance: 227.8
click at [106, 23] on div "$142.10 Coastal Dental Switch account Coastal Dental Dental Sanctuary $0.00 in …" at bounding box center [434, 267] width 869 height 535
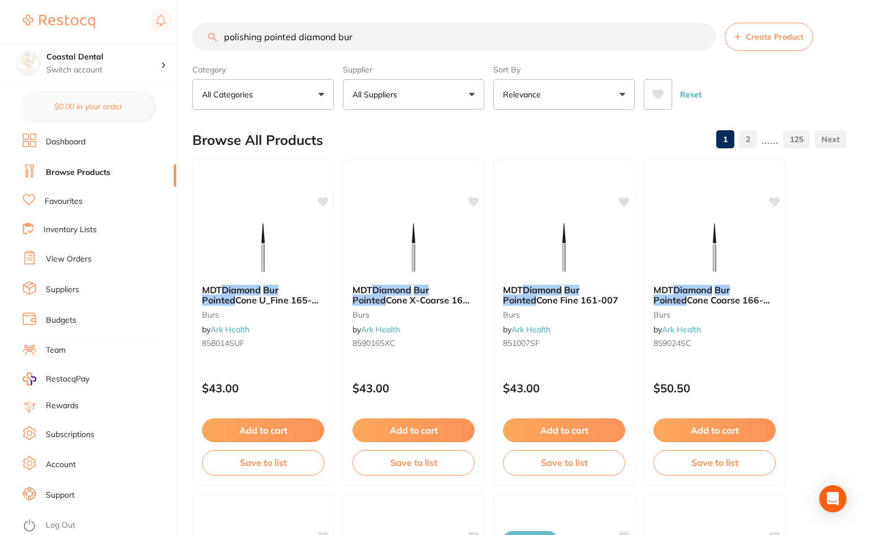
click at [469, 94] on button "All Suppliers" at bounding box center [413, 94] width 141 height 31
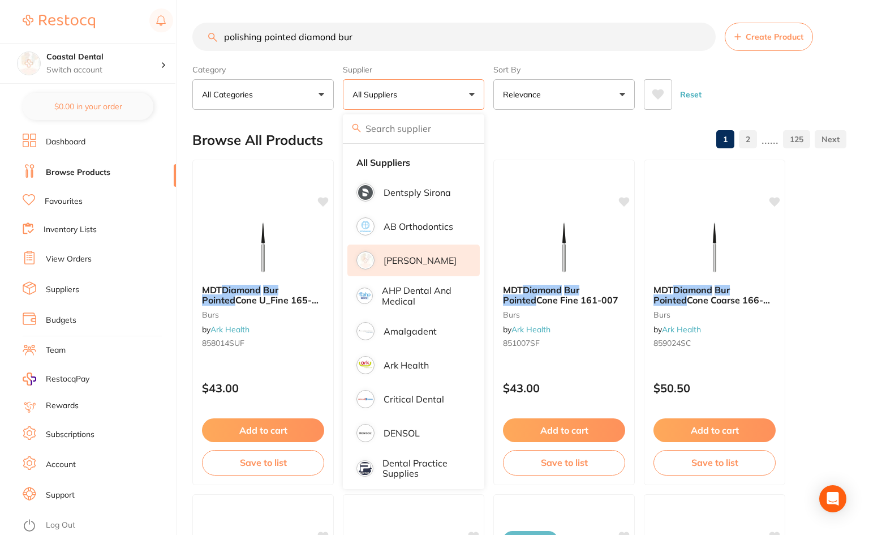
click at [427, 259] on p "[PERSON_NAME]" at bounding box center [420, 260] width 73 height 10
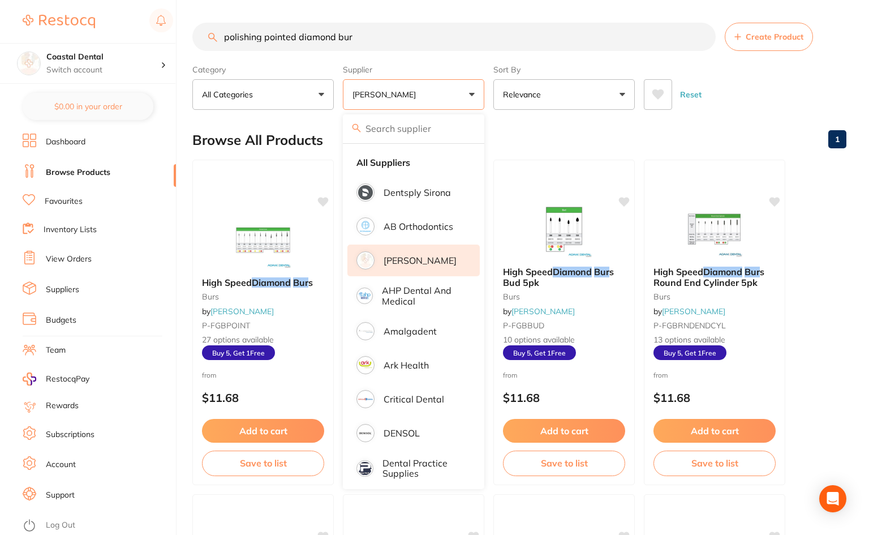
click at [614, 145] on div "Browse All Products 1" at bounding box center [519, 140] width 654 height 38
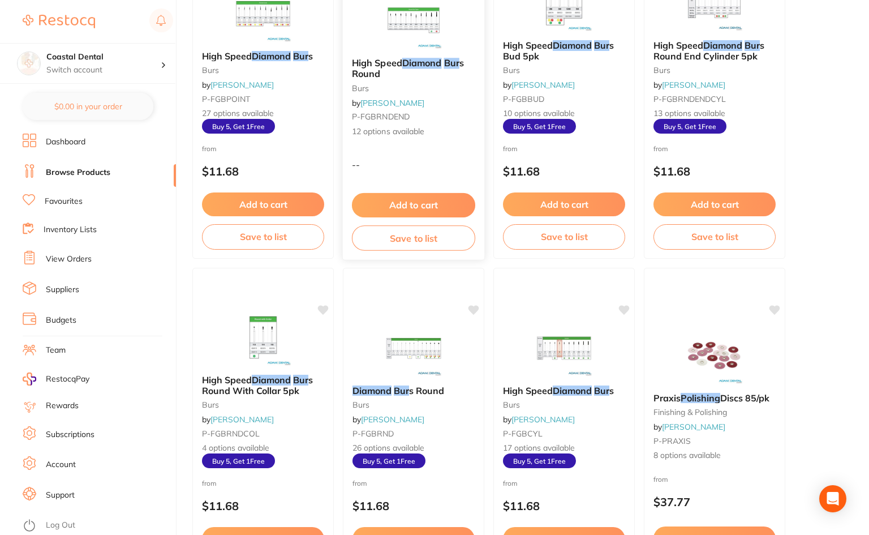
scroll to position [170, 0]
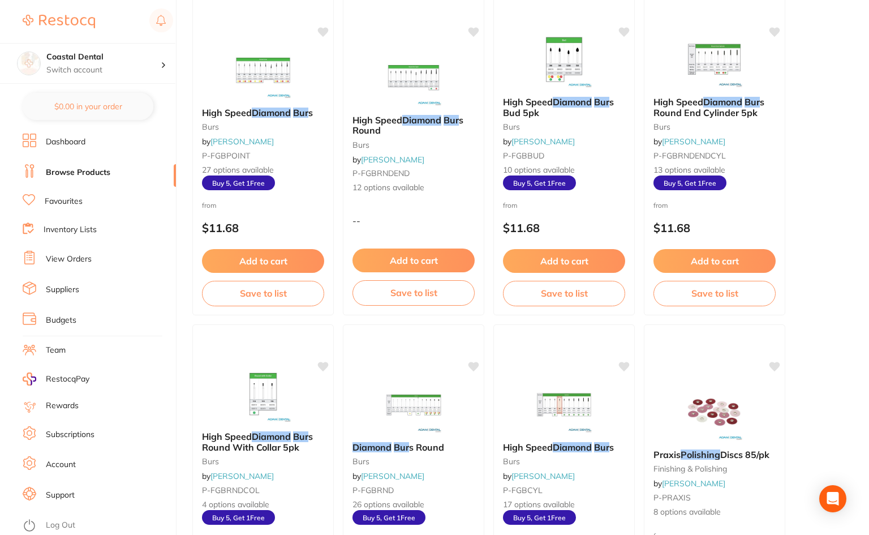
click at [316, 151] on small "P-FGBPOINT" at bounding box center [263, 155] width 122 height 9
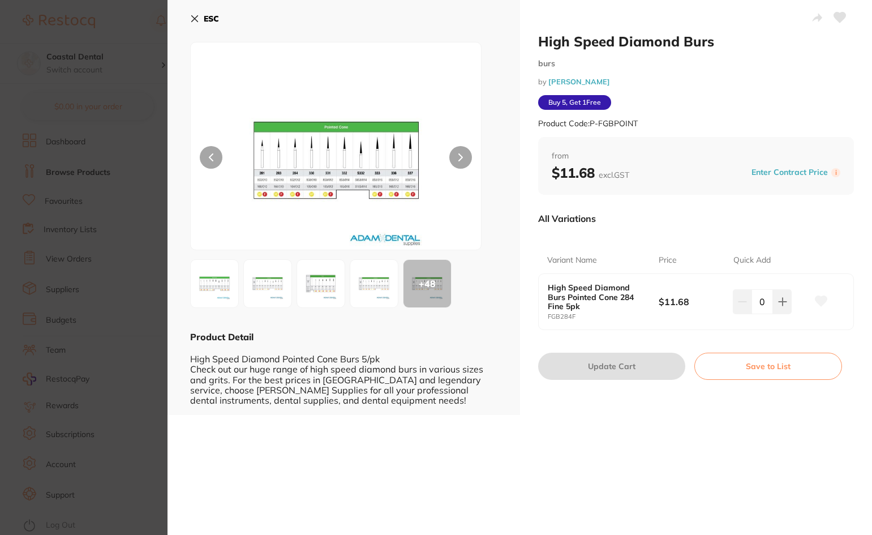
click at [439, 209] on div at bounding box center [335, 146] width 291 height 208
click at [348, 217] on img at bounding box center [336, 160] width 174 height 179
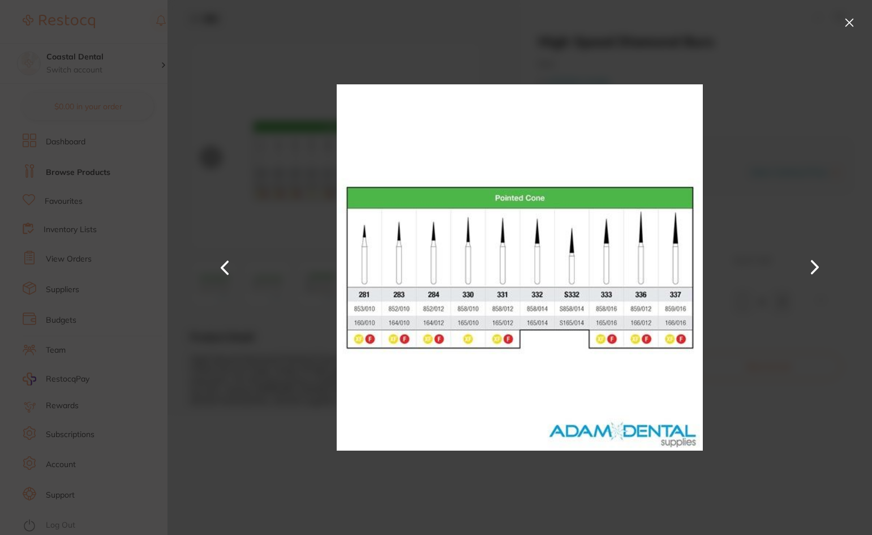
click at [850, 27] on button at bounding box center [849, 23] width 18 height 18
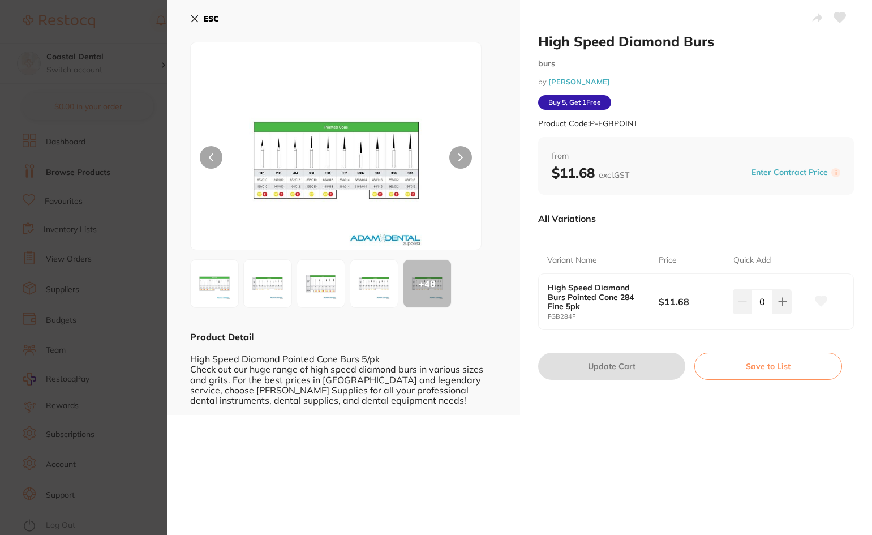
click at [196, 19] on icon at bounding box center [194, 18] width 9 height 9
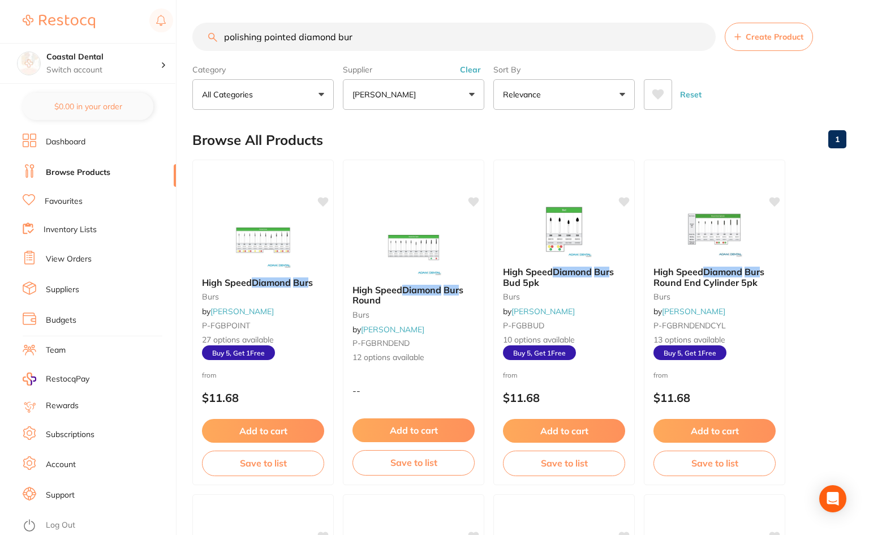
drag, startPoint x: 381, startPoint y: 40, endPoint x: 110, endPoint y: 36, distance: 270.6
click at [120, 37] on div "$142.10 Coastal Dental Switch account Coastal Dental Dental Sanctuary $0.00 in …" at bounding box center [434, 267] width 869 height 535
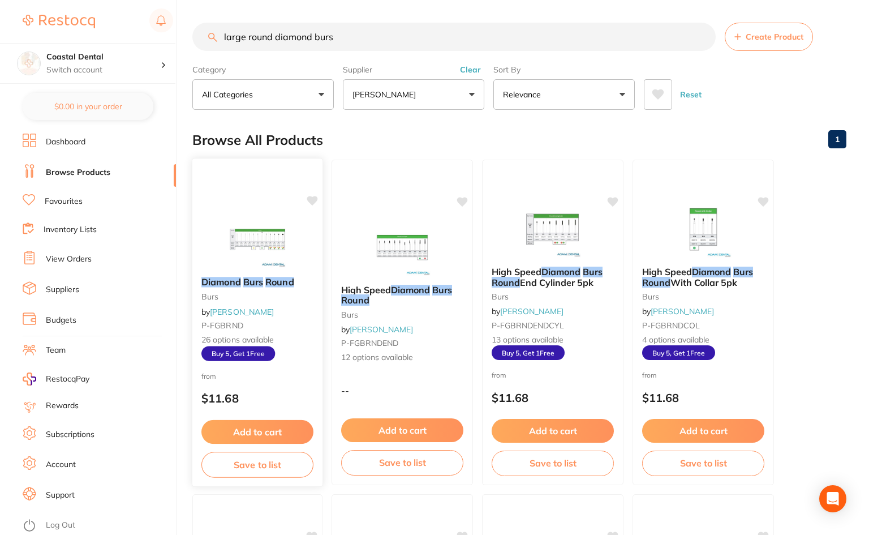
type input "large round diamond burs"
click at [301, 261] on div at bounding box center [257, 239] width 130 height 57
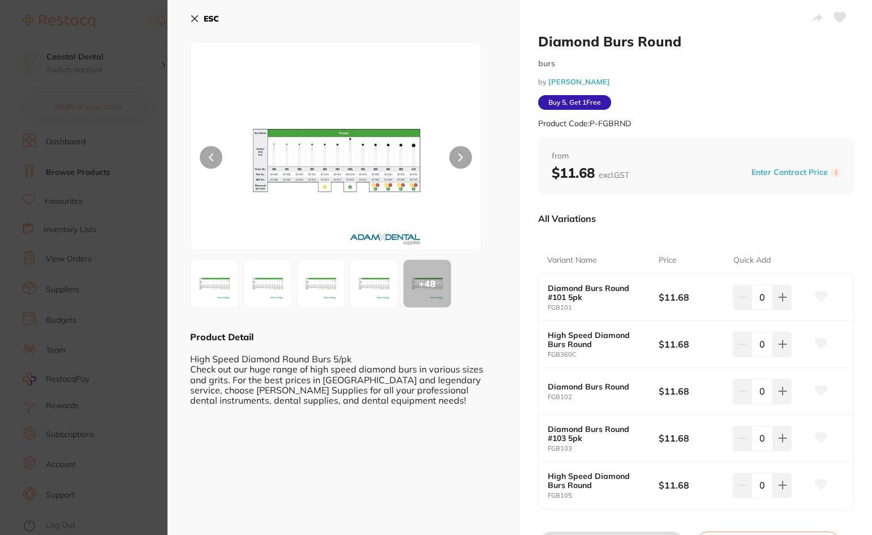
click at [426, 221] on div at bounding box center [335, 146] width 291 height 208
click at [319, 221] on img at bounding box center [336, 160] width 174 height 179
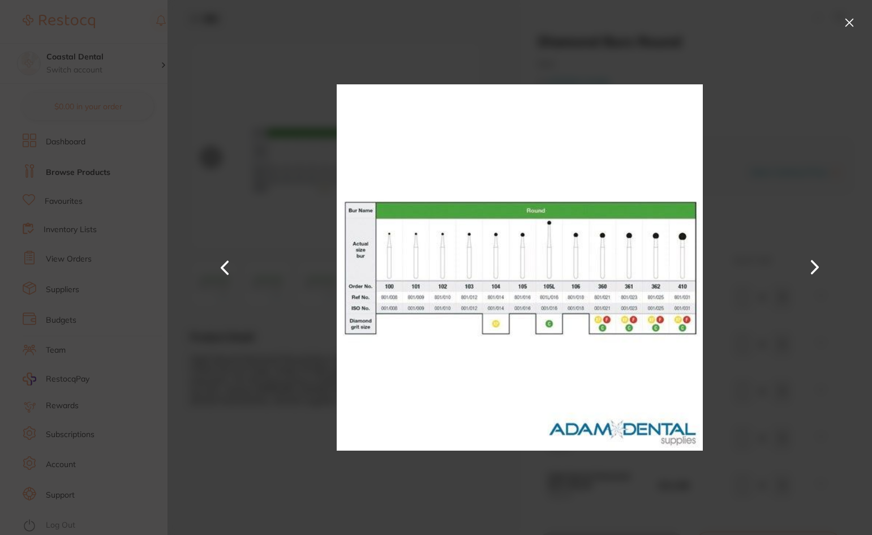
click at [842, 27] on button at bounding box center [849, 23] width 18 height 18
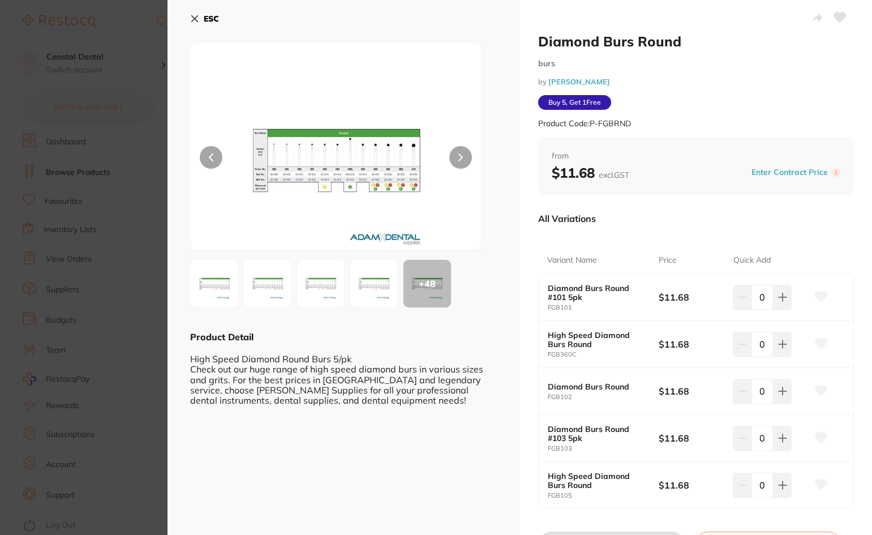
click at [196, 23] on icon at bounding box center [194, 18] width 9 height 9
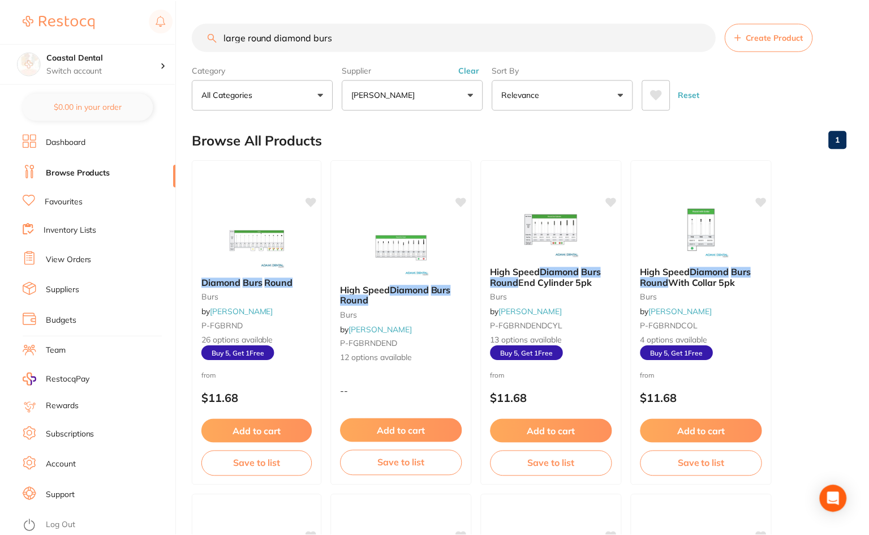
scroll to position [3, 0]
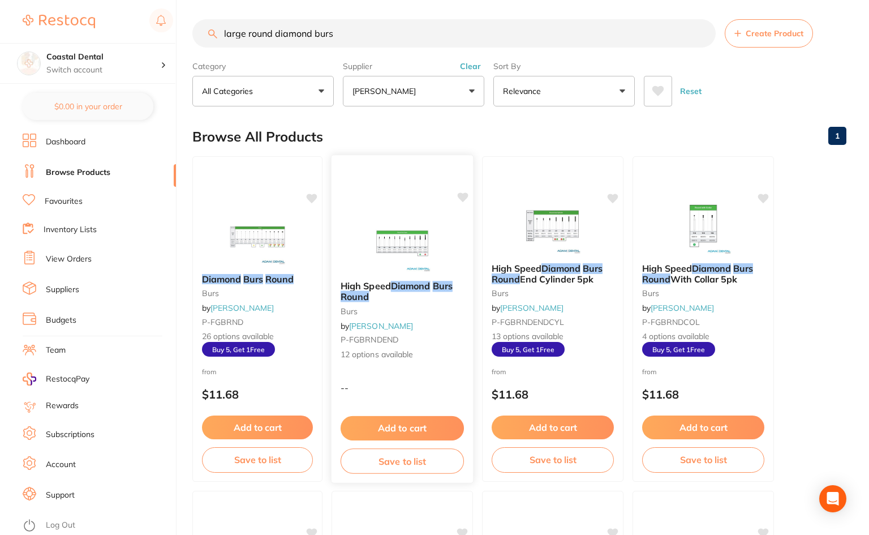
click at [457, 250] on div at bounding box center [402, 243] width 141 height 57
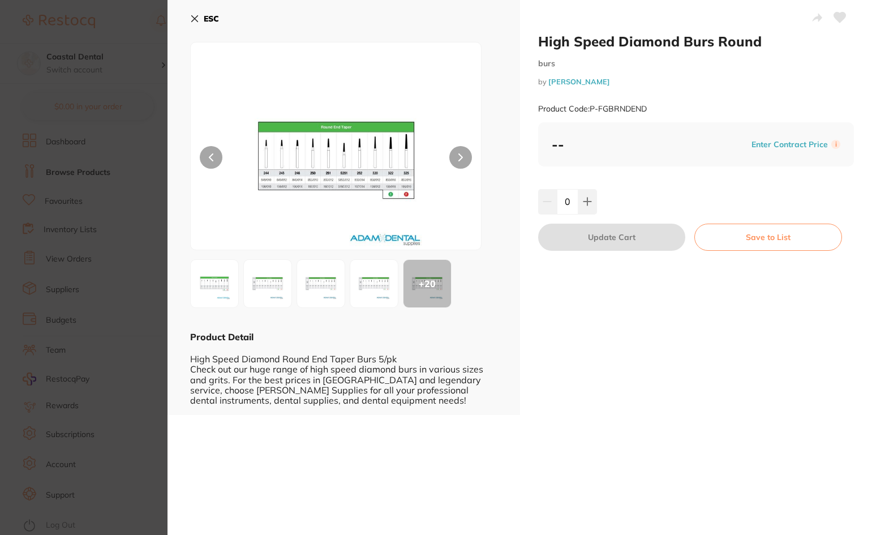
click at [191, 18] on icon at bounding box center [194, 18] width 9 height 9
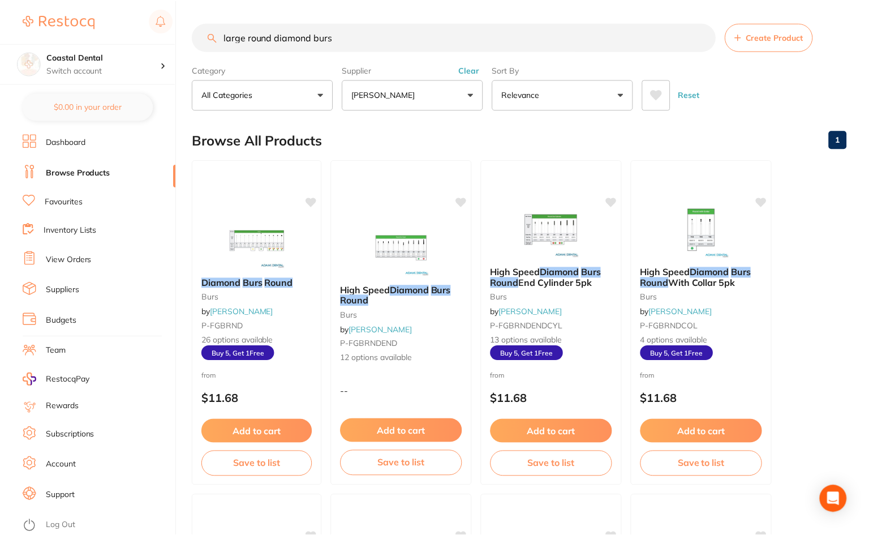
scroll to position [3, 0]
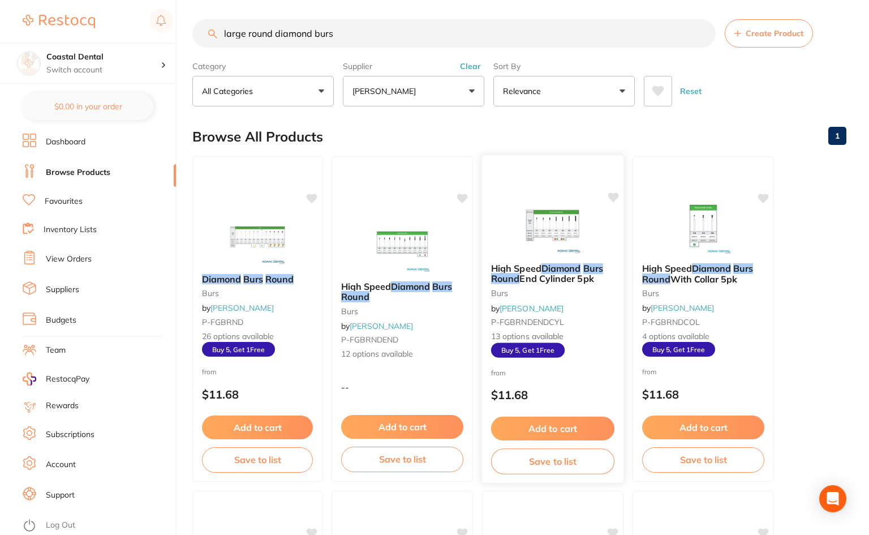
click at [603, 249] on div at bounding box center [552, 224] width 141 height 57
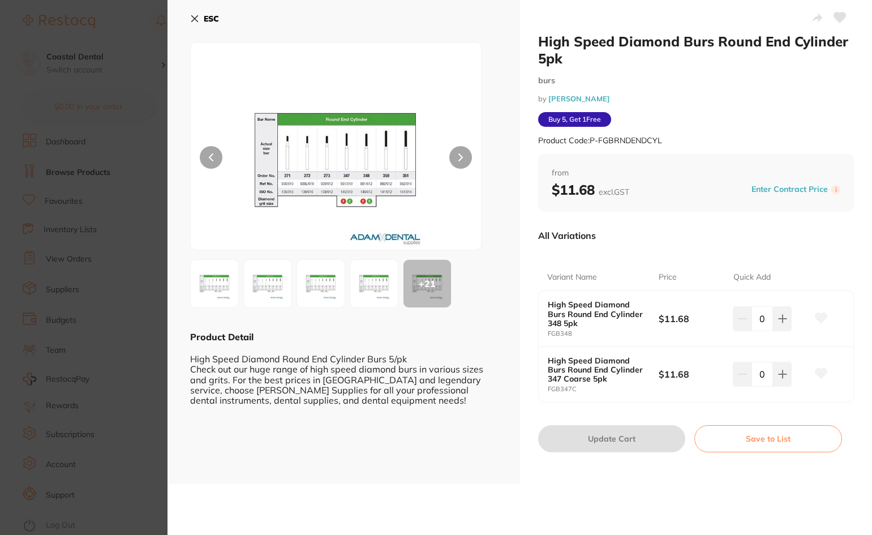
click at [193, 19] on icon at bounding box center [194, 18] width 9 height 9
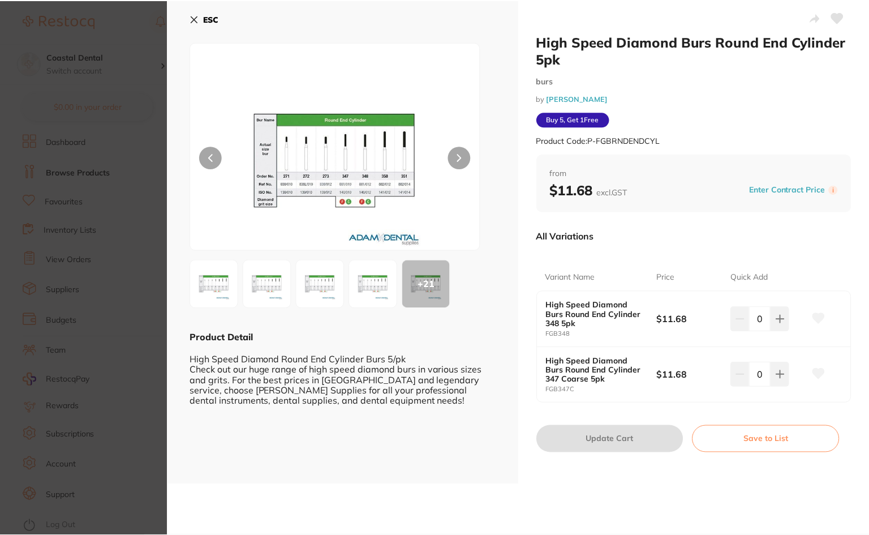
scroll to position [3, 0]
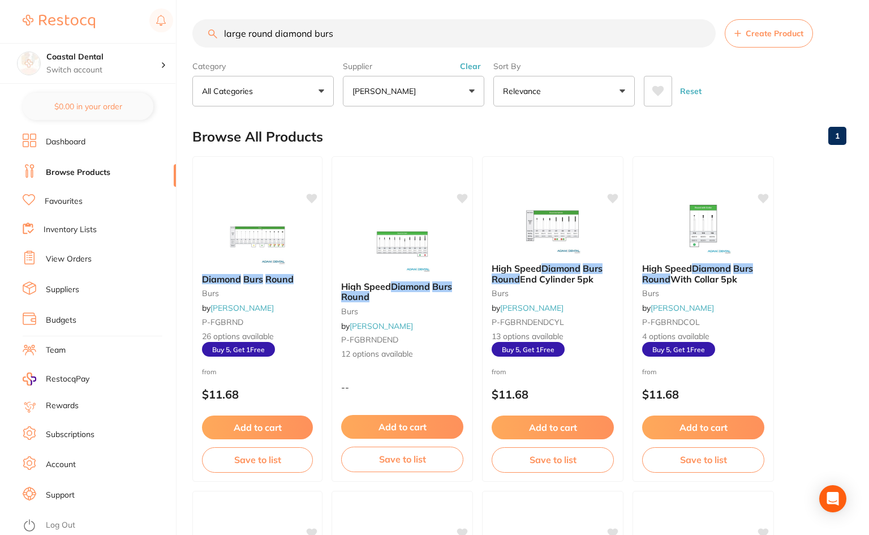
click at [769, 250] on div at bounding box center [703, 226] width 140 height 57
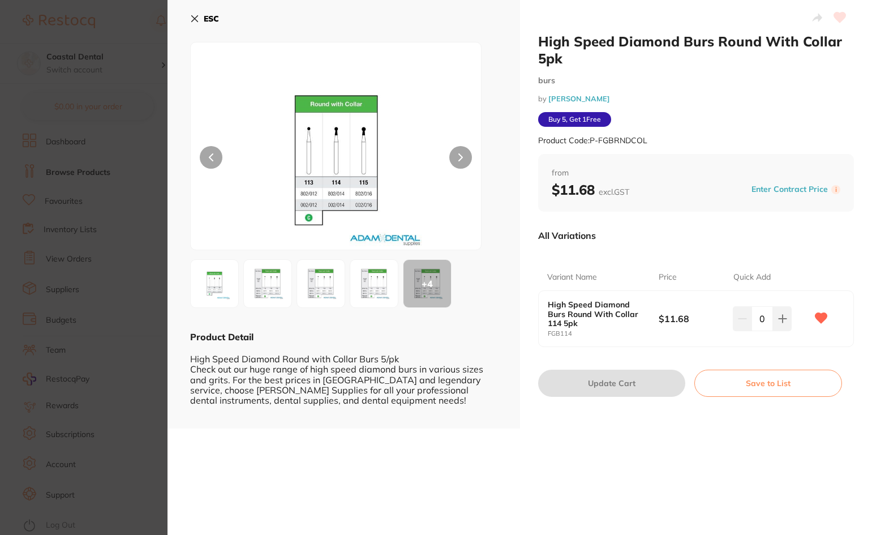
click at [194, 20] on icon at bounding box center [195, 19] width 6 height 6
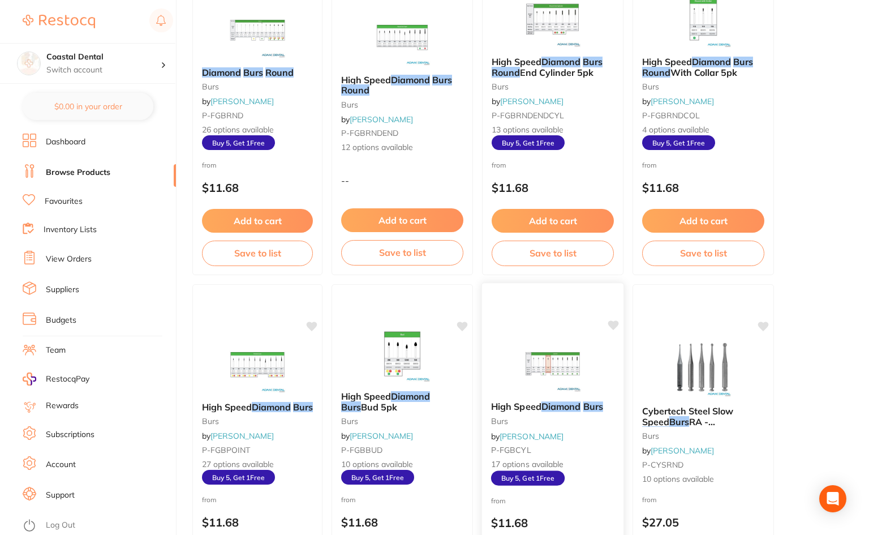
scroll to position [286, 0]
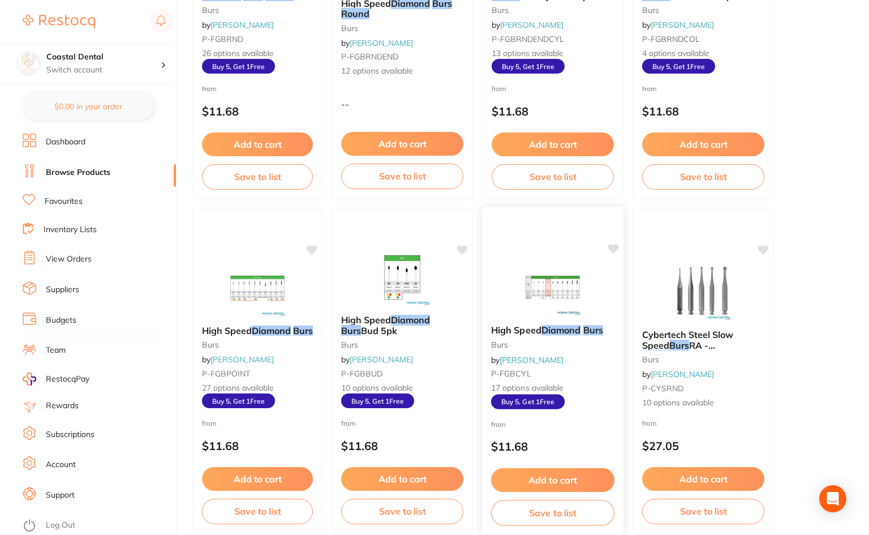
click at [573, 370] on small "P-FGBCYL" at bounding box center [552, 373] width 123 height 9
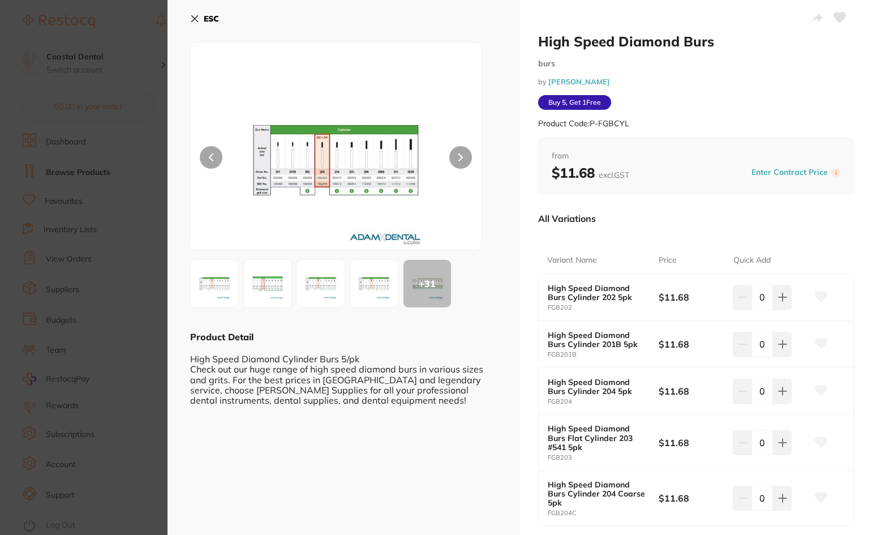
click at [194, 18] on icon at bounding box center [195, 19] width 6 height 6
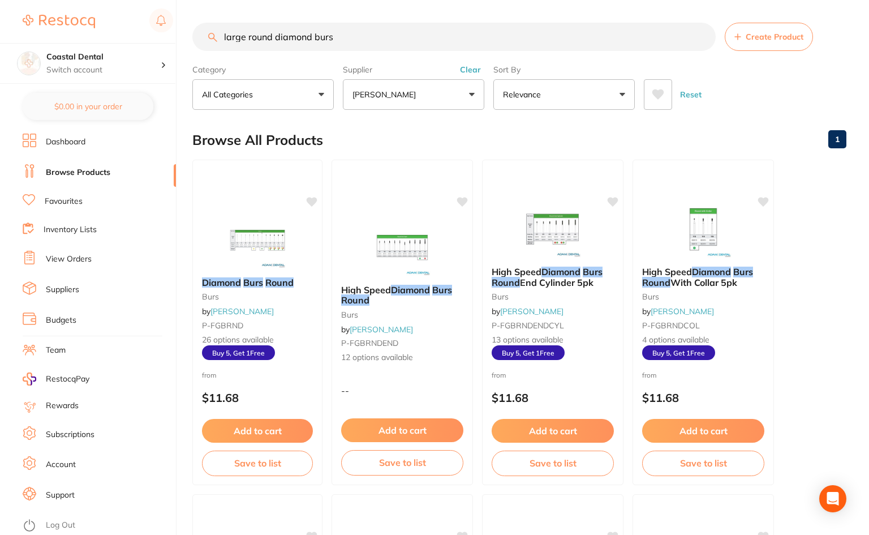
click at [471, 93] on button "[PERSON_NAME]" at bounding box center [413, 94] width 141 height 31
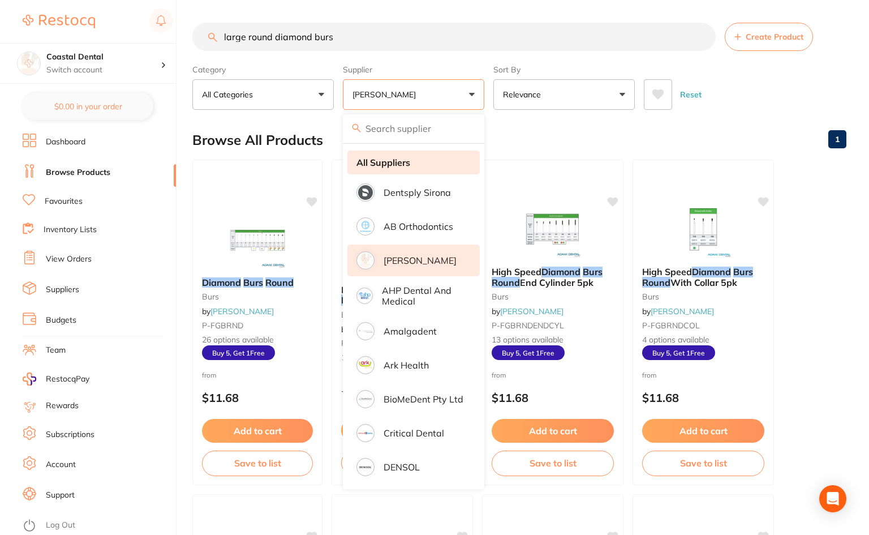
click at [392, 165] on strong "All Suppliers" at bounding box center [384, 162] width 54 height 10
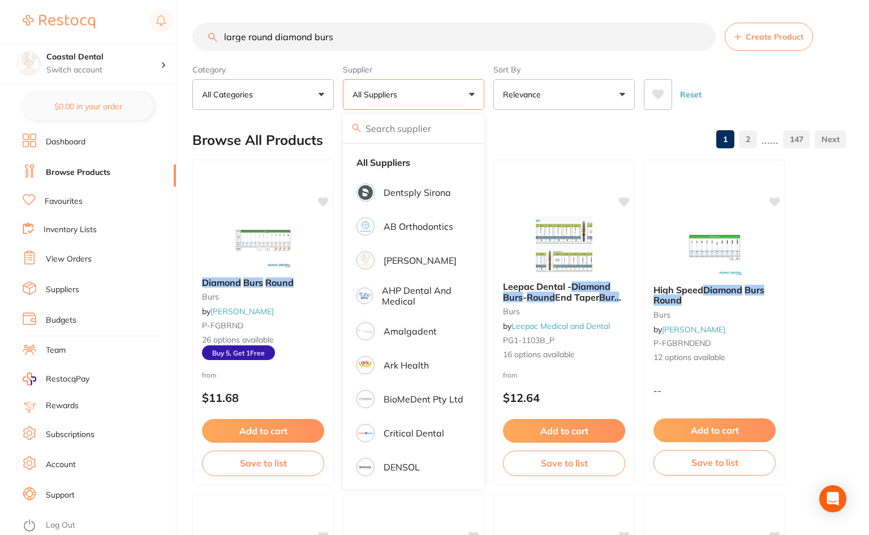
click at [805, 93] on div "Reset" at bounding box center [741, 90] width 194 height 40
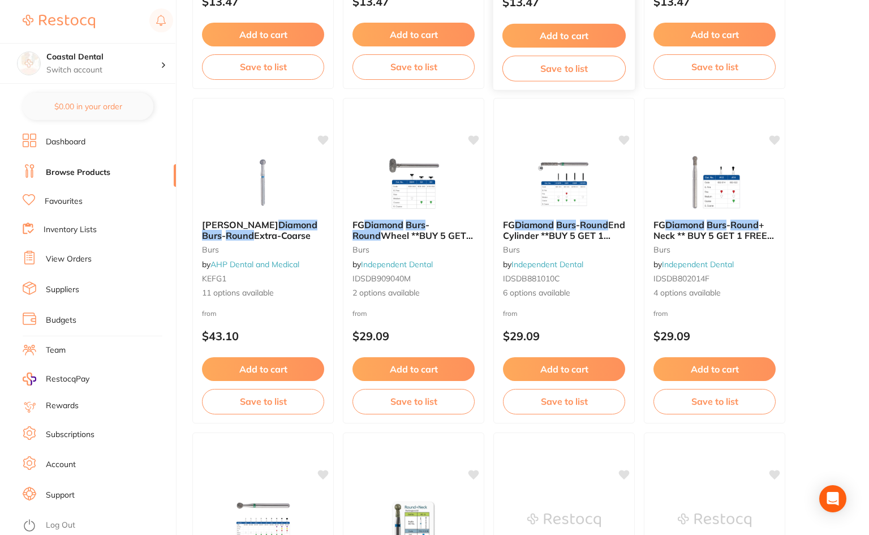
scroll to position [1415, 0]
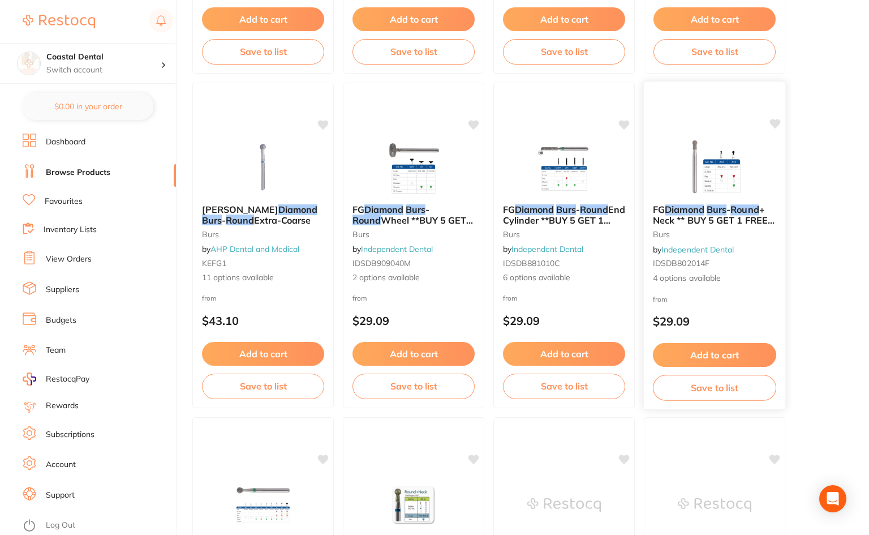
click at [744, 297] on div "from $29.09" at bounding box center [714, 313] width 141 height 41
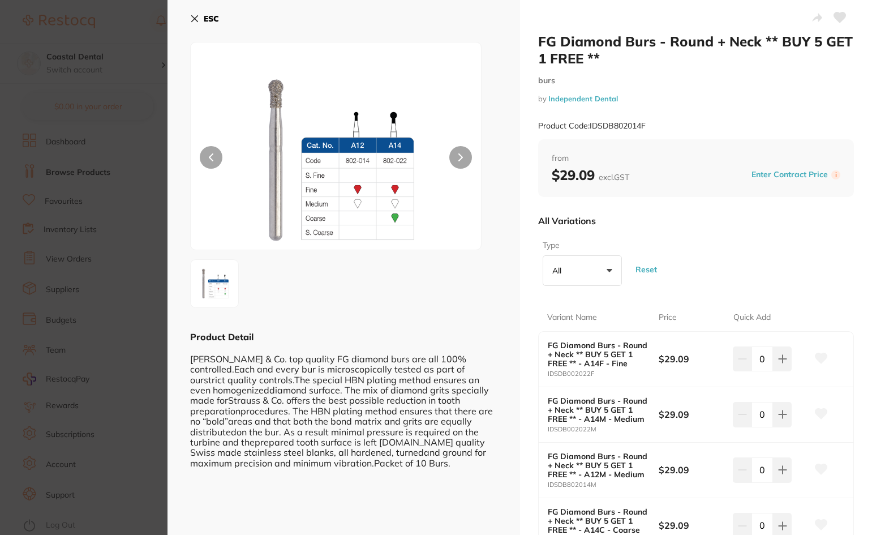
click at [193, 20] on icon at bounding box center [195, 19] width 6 height 6
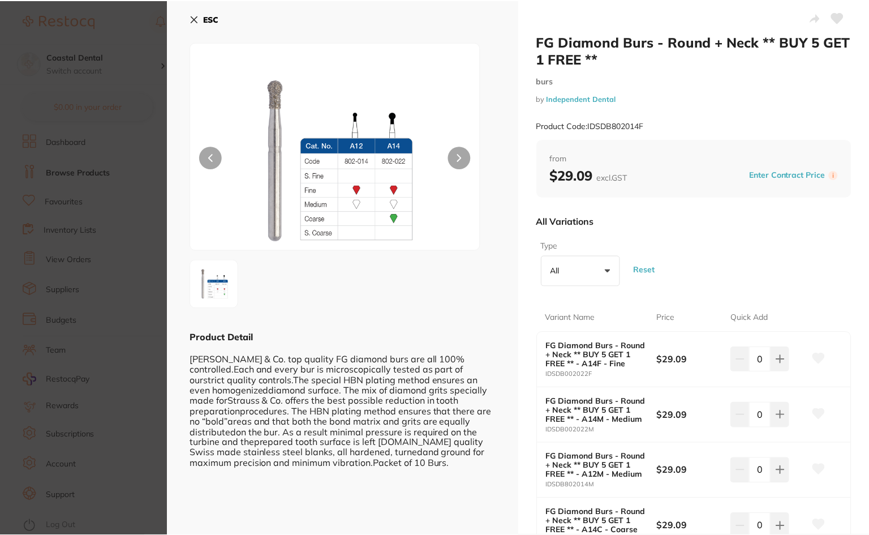
scroll to position [1415, 0]
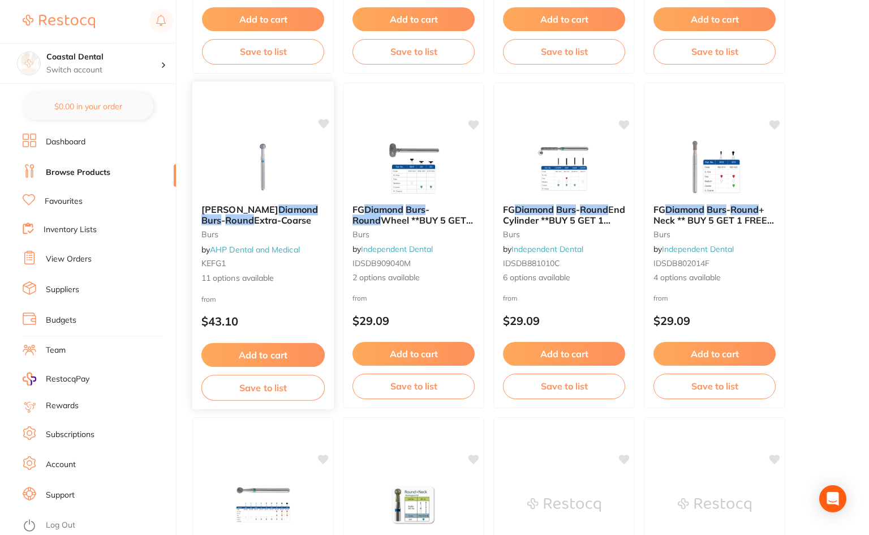
click at [196, 172] on div at bounding box center [262, 166] width 141 height 57
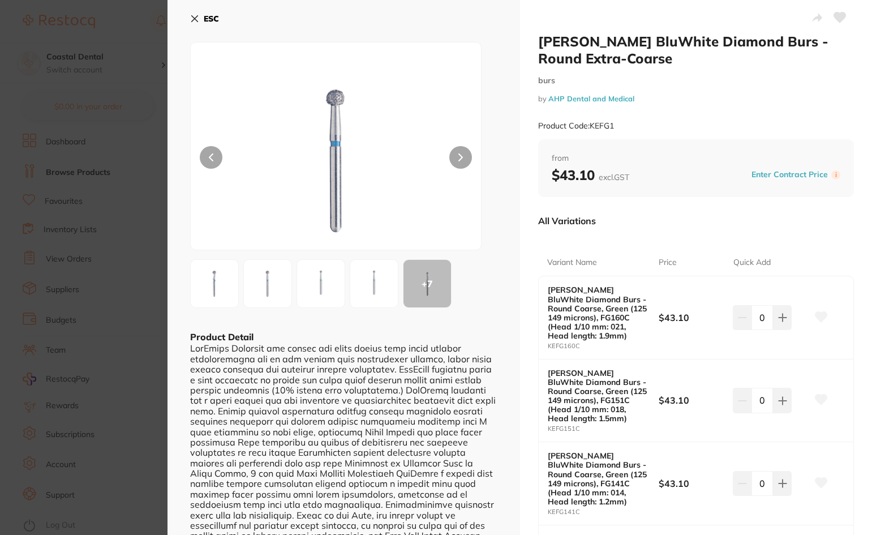
click at [194, 22] on icon at bounding box center [194, 18] width 9 height 9
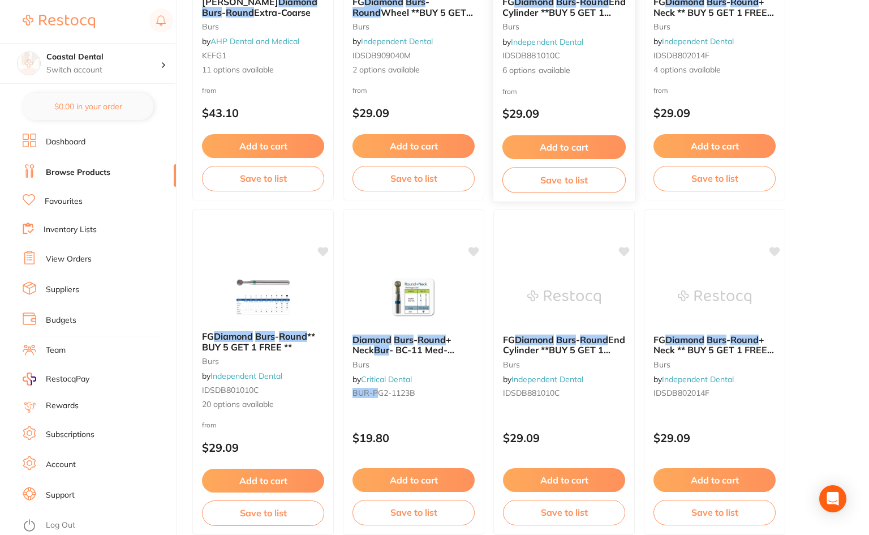
scroll to position [1641, 0]
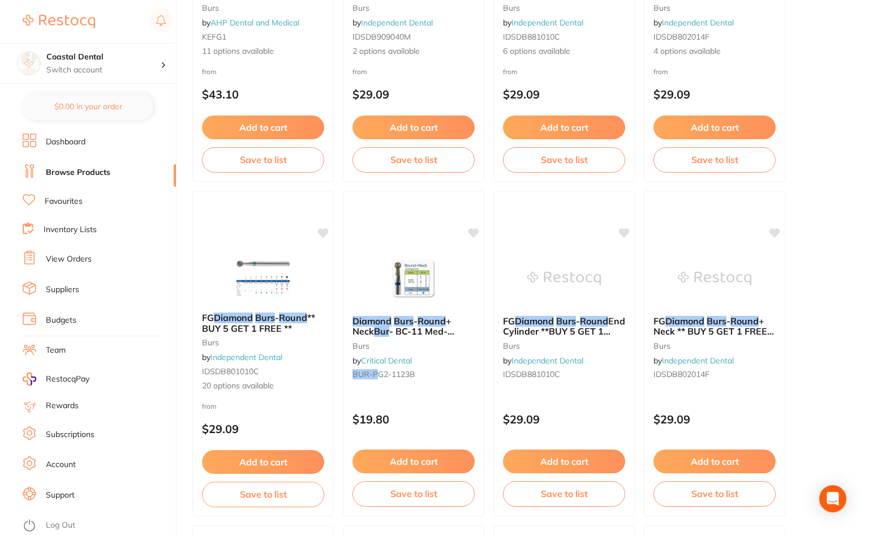
click at [291, 400] on div "FG Diamond Burs - Round ** BUY 5 GET 1 FREE ** burs by Independent Dental IDSDB…" at bounding box center [263, 351] width 140 height 97
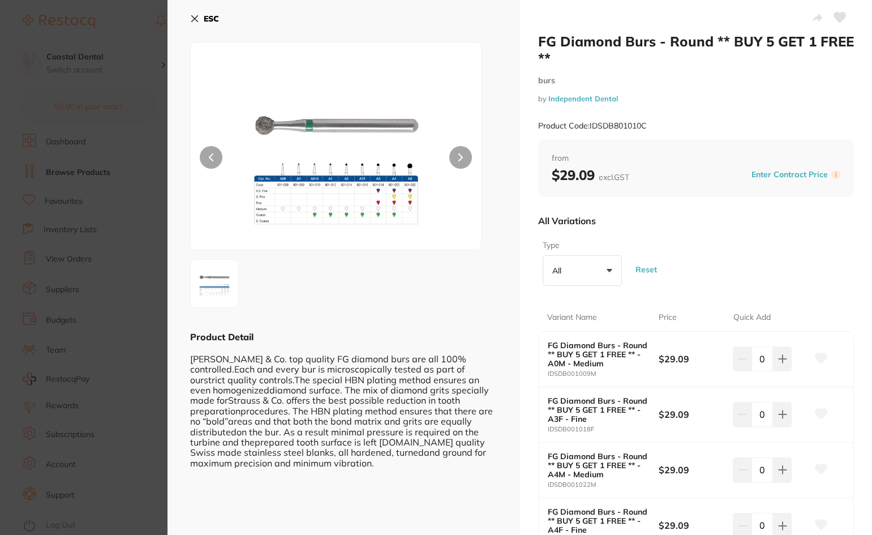
click at [392, 225] on img at bounding box center [336, 160] width 174 height 179
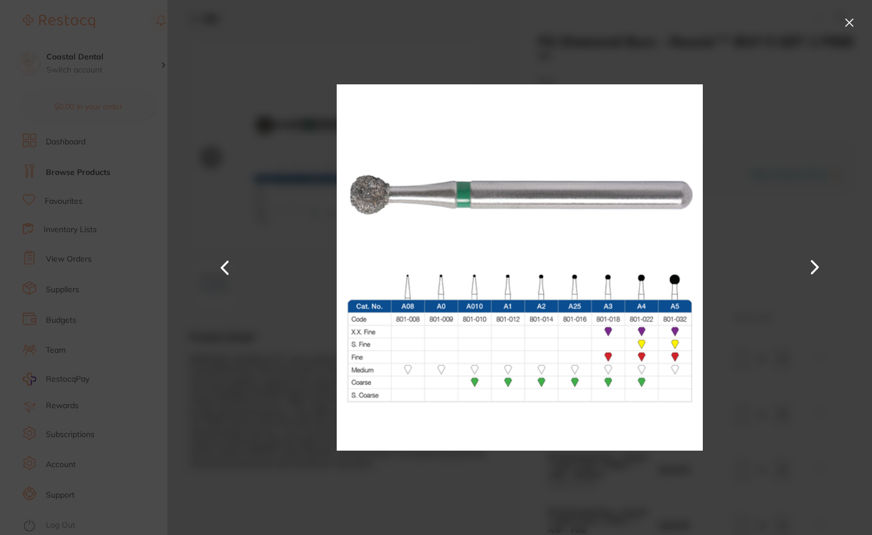
click at [849, 26] on button at bounding box center [849, 23] width 18 height 18
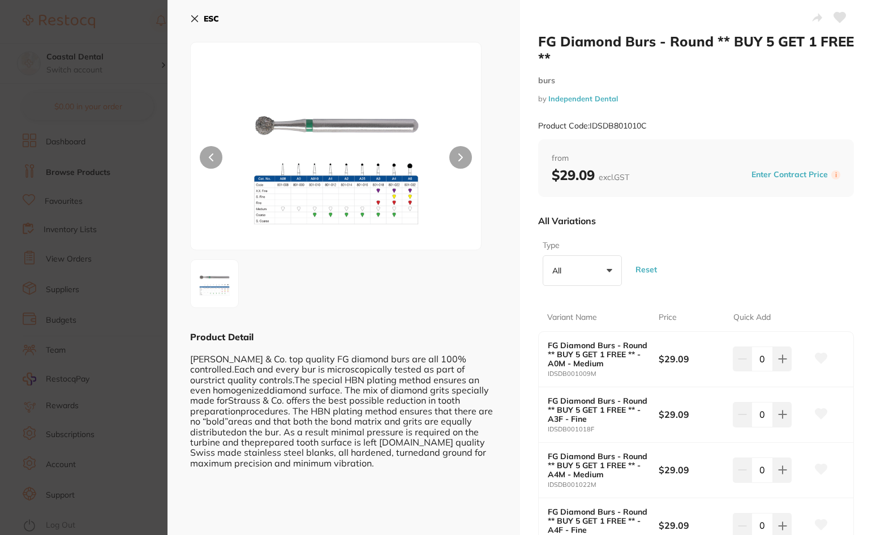
click at [410, 237] on img at bounding box center [336, 160] width 174 height 179
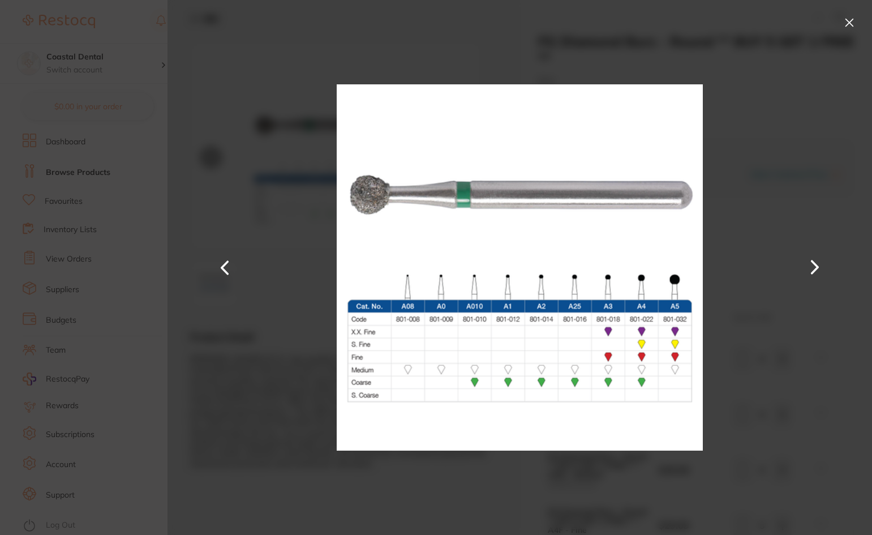
click at [848, 24] on button at bounding box center [849, 23] width 18 height 18
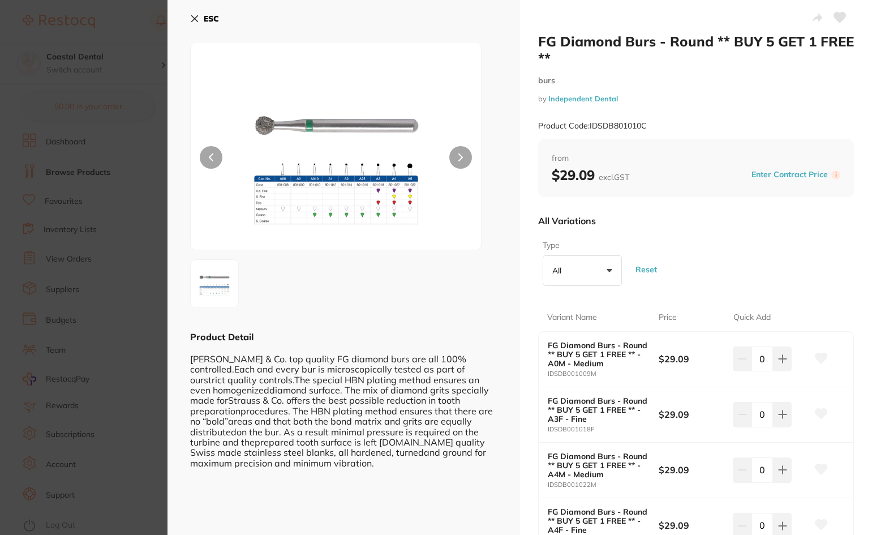
click at [196, 20] on icon at bounding box center [195, 19] width 6 height 6
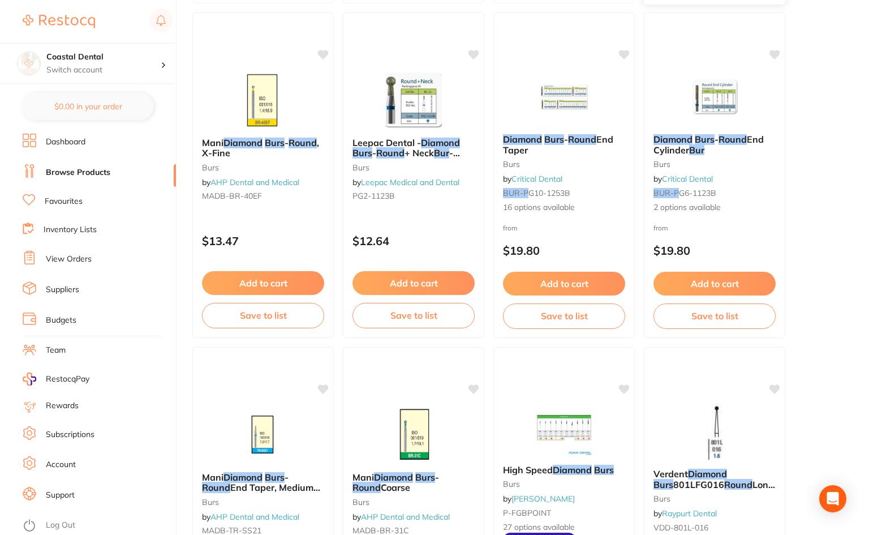
scroll to position [2603, 0]
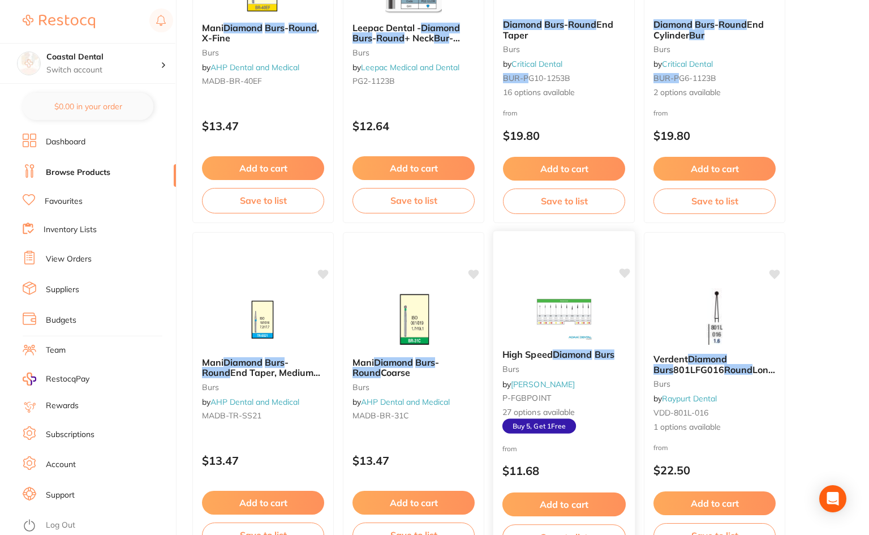
click at [588, 385] on div "High Speed Diamond Burs burs by Adam Dental P-FGBPOINT 27 options available Buy…" at bounding box center [564, 391] width 141 height 102
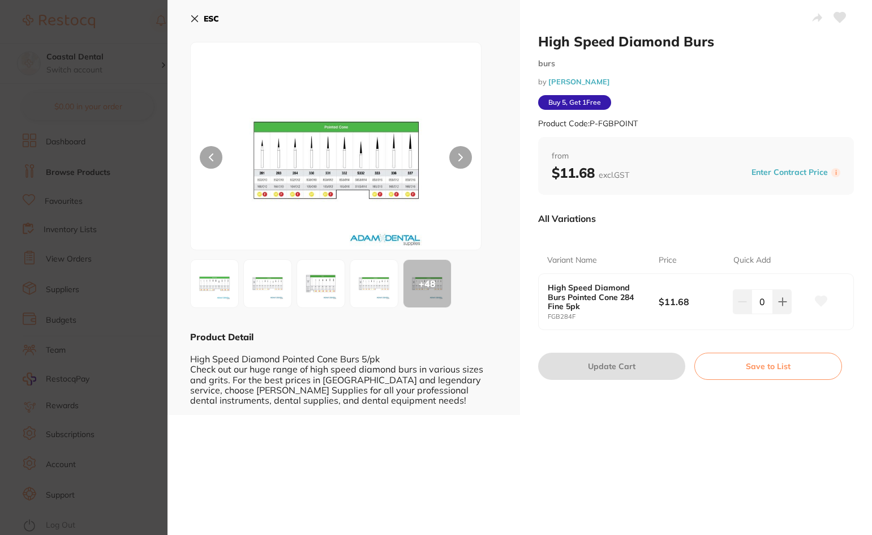
click at [323, 230] on img at bounding box center [336, 160] width 174 height 179
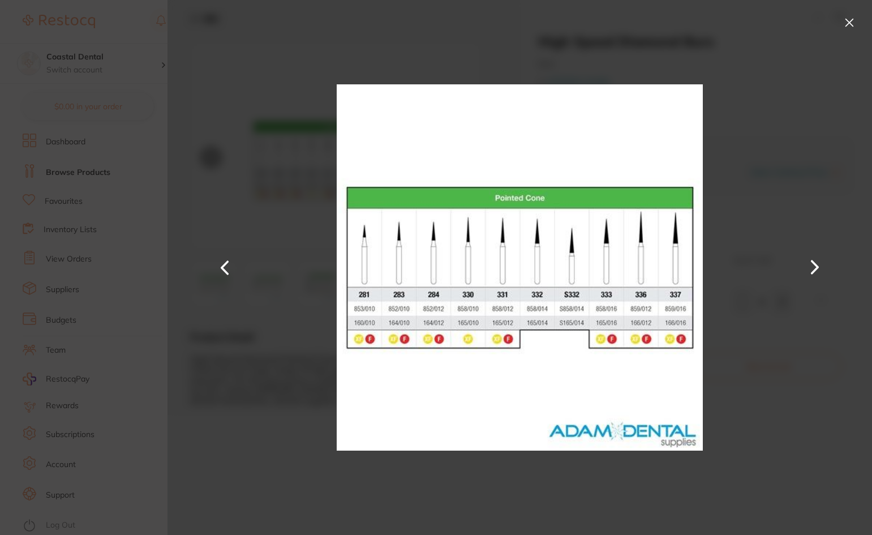
click at [850, 20] on button at bounding box center [849, 23] width 18 height 18
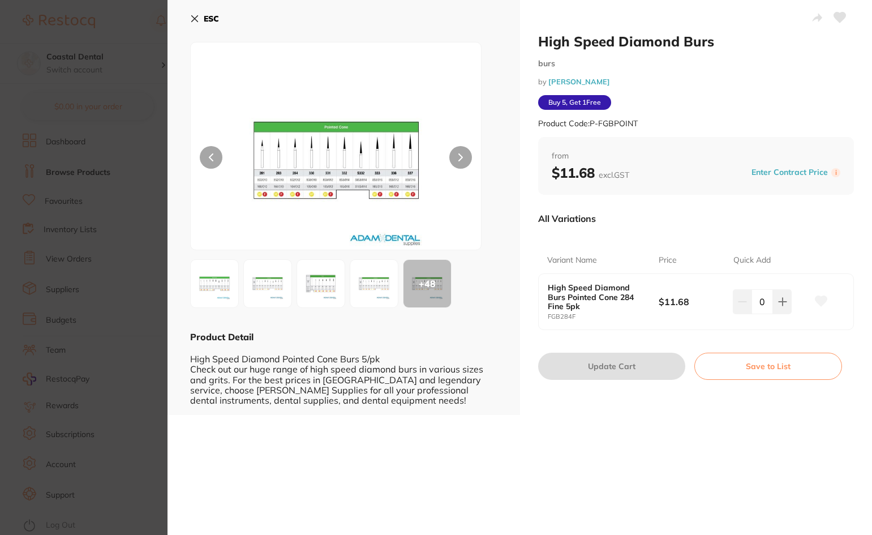
click at [372, 217] on img at bounding box center [336, 160] width 174 height 179
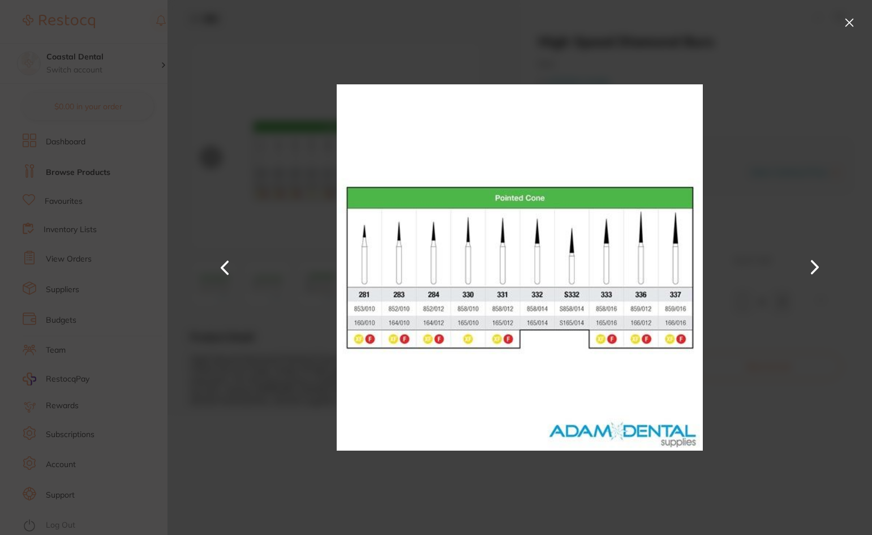
click at [850, 22] on button at bounding box center [849, 23] width 18 height 18
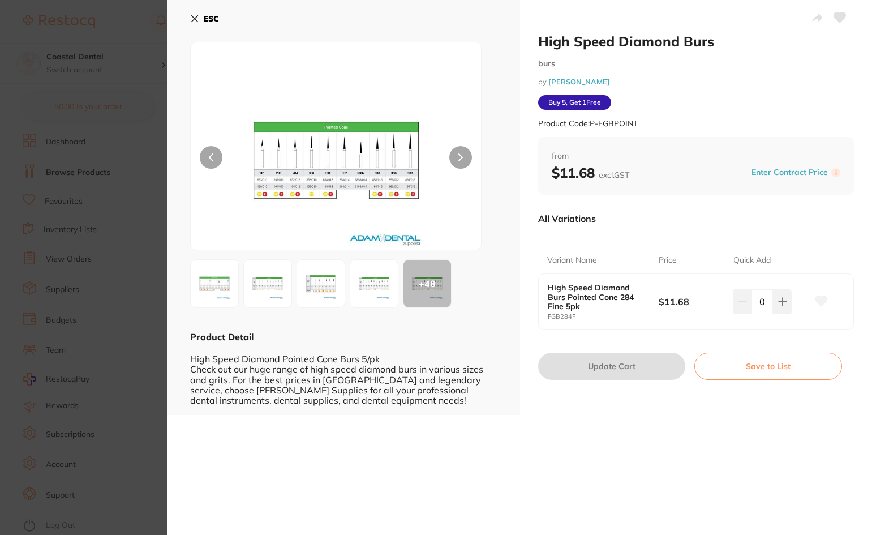
click at [198, 19] on icon at bounding box center [194, 18] width 9 height 9
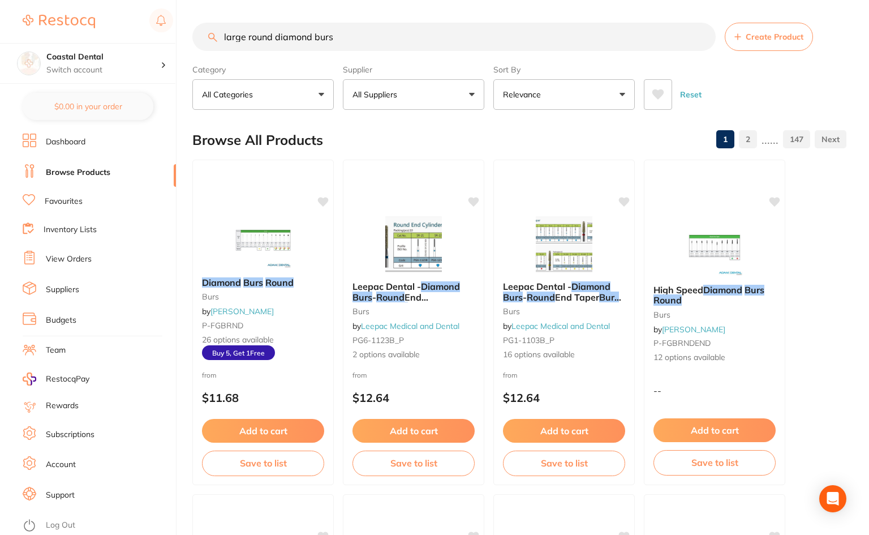
scroll to position [1, 0]
drag, startPoint x: 397, startPoint y: 37, endPoint x: 314, endPoint y: 40, distance: 83.8
click at [168, 65] on div "$142.10 Coastal Dental Switch account Coastal Dental Dental Sanctuary $0.00 in …" at bounding box center [434, 267] width 869 height 535
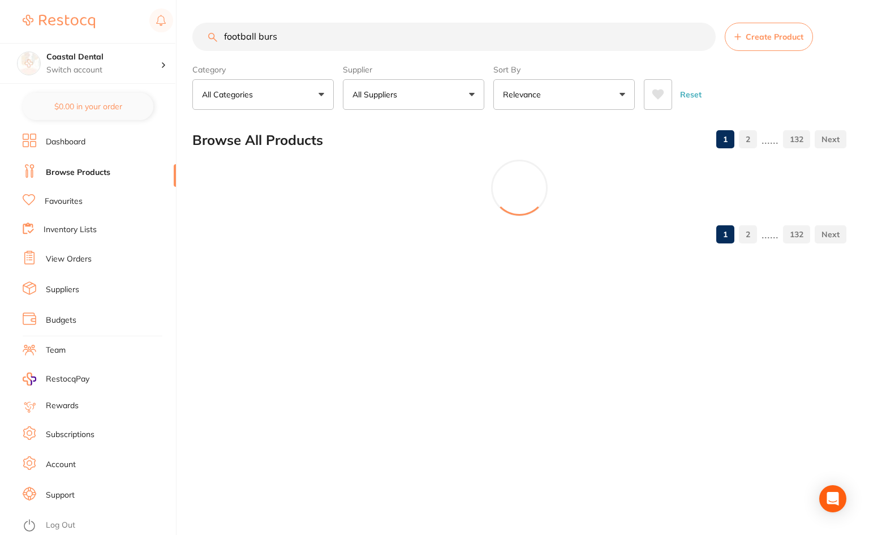
click at [476, 92] on button "All Suppliers" at bounding box center [413, 94] width 141 height 31
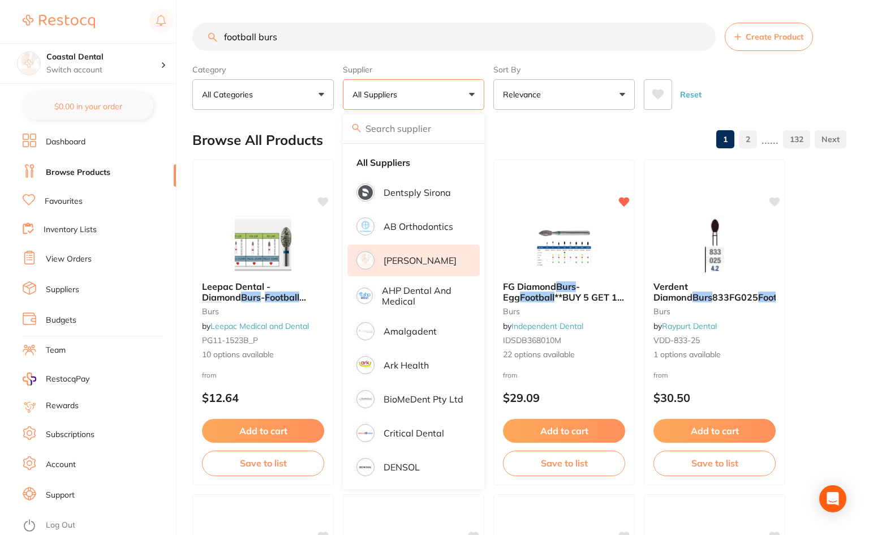
click at [402, 264] on p "[PERSON_NAME]" at bounding box center [420, 260] width 73 height 10
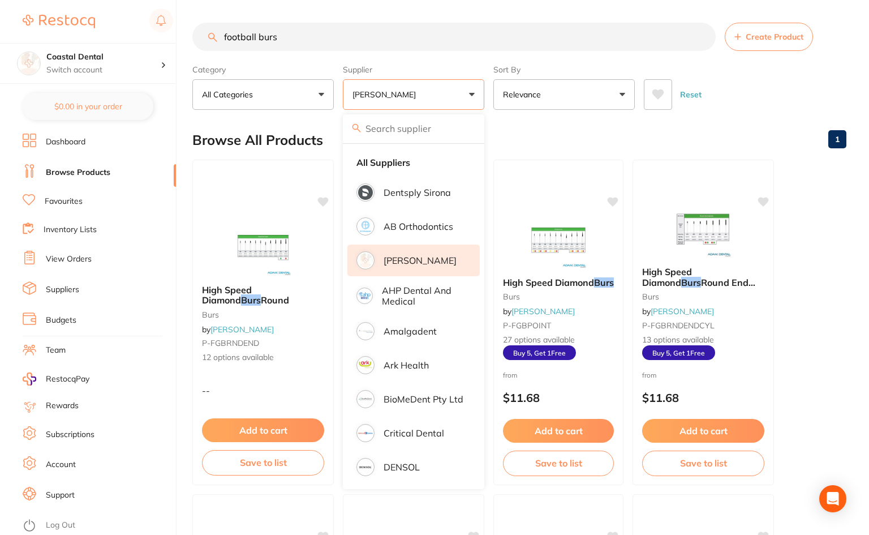
click at [812, 72] on div "Reset" at bounding box center [741, 90] width 194 height 40
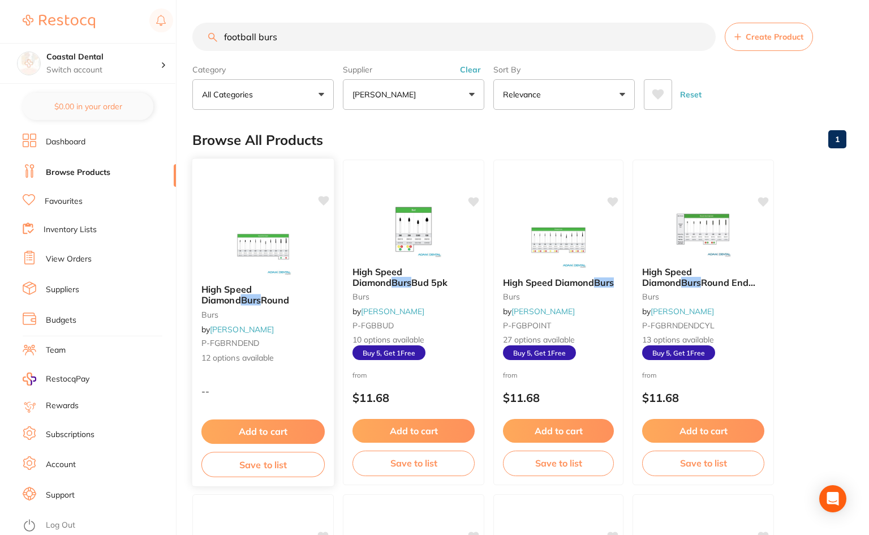
click at [209, 215] on div "High Speed Diamond Burs Round burs by Adam Dental P-FGBRNDEND 12 options availa…" at bounding box center [263, 322] width 143 height 329
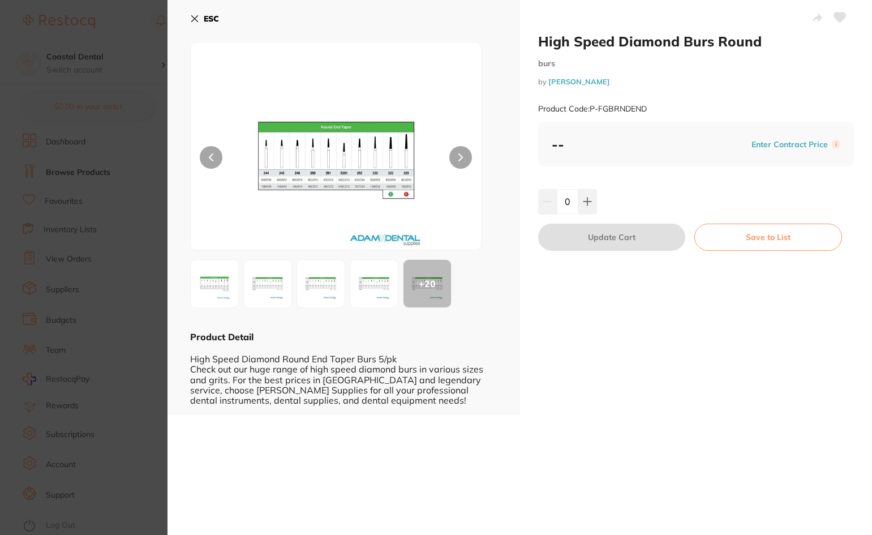
click at [192, 21] on icon at bounding box center [195, 19] width 6 height 6
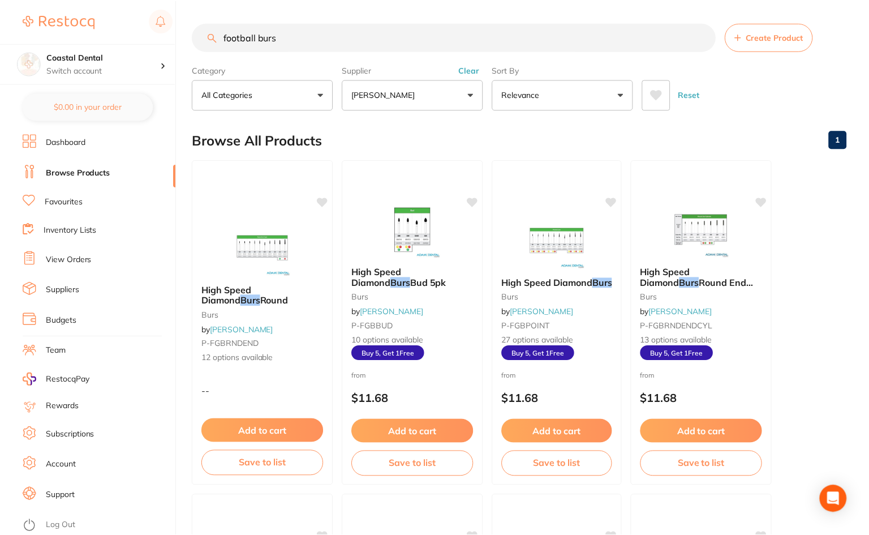
scroll to position [3, 0]
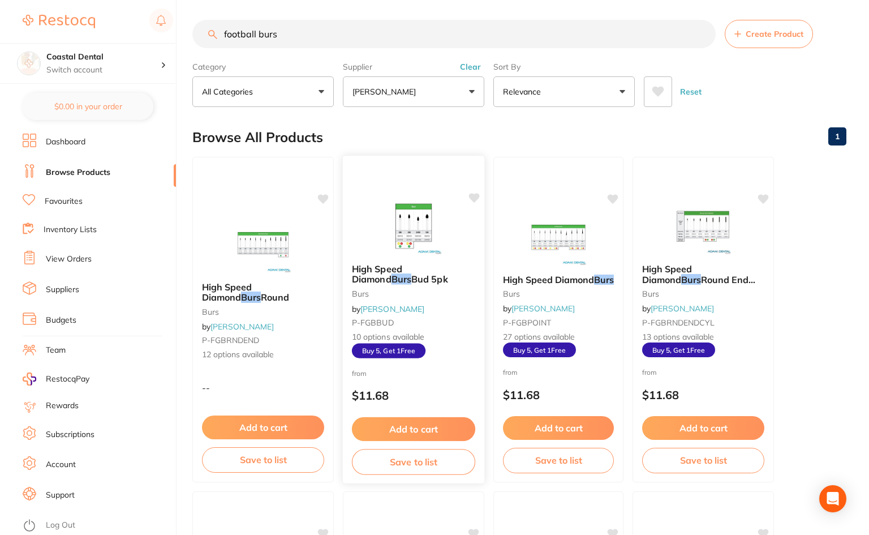
click at [439, 183] on div "High Speed Diamond Burs Bud 5pk burs by Adam Dental P-FGBBUD 10 options availab…" at bounding box center [413, 319] width 143 height 329
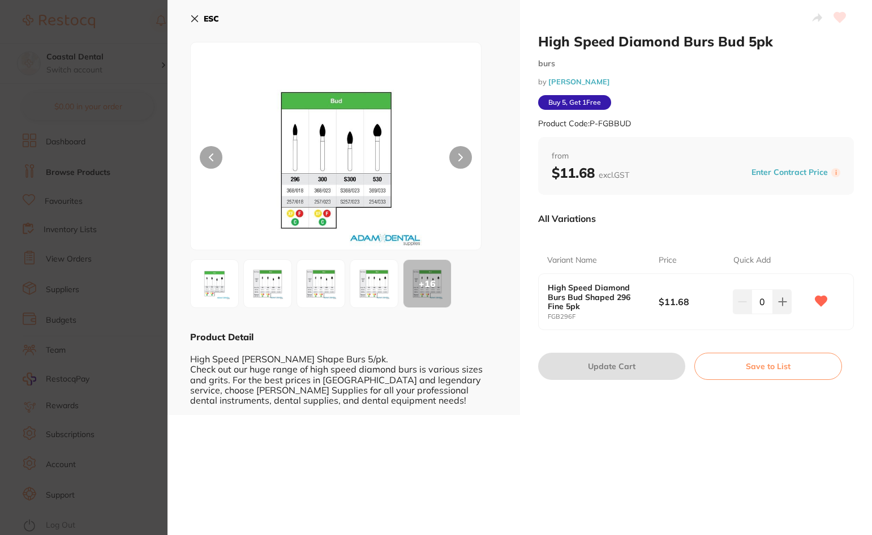
click at [194, 22] on icon at bounding box center [194, 18] width 9 height 9
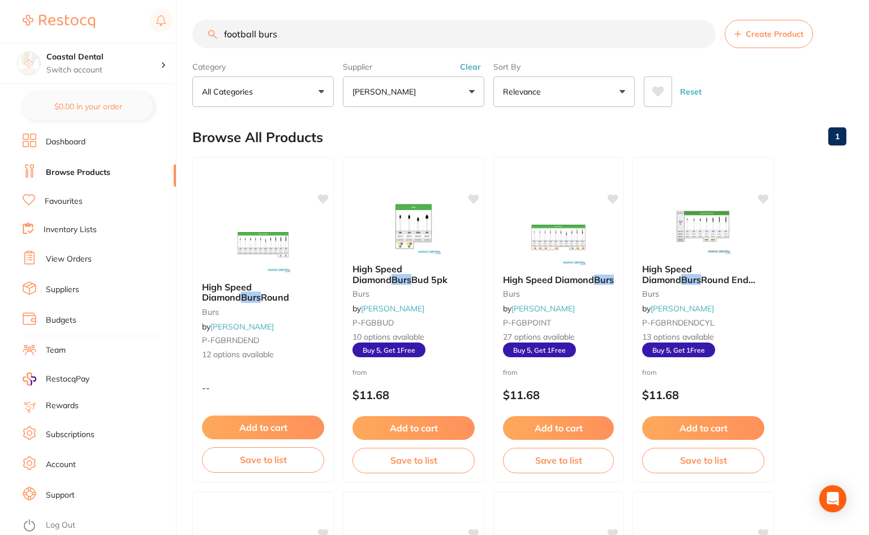
scroll to position [1, 0]
drag, startPoint x: 329, startPoint y: 34, endPoint x: 130, endPoint y: 39, distance: 199.9
click at [147, 44] on div "$142.10 Coastal Dental Switch account Coastal Dental Dental Sanctuary $0.00 in …" at bounding box center [434, 264] width 869 height 535
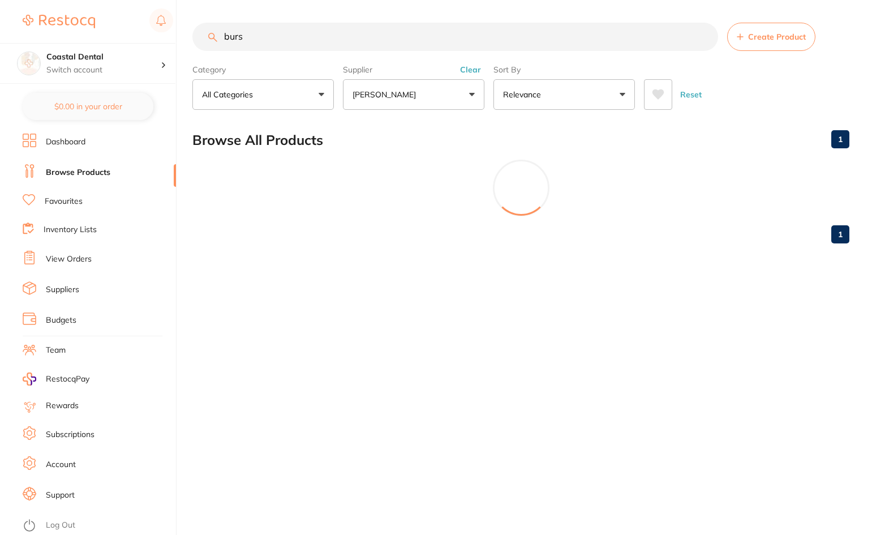
type input "burs"
click at [472, 97] on button "[PERSON_NAME]" at bounding box center [413, 94] width 141 height 31
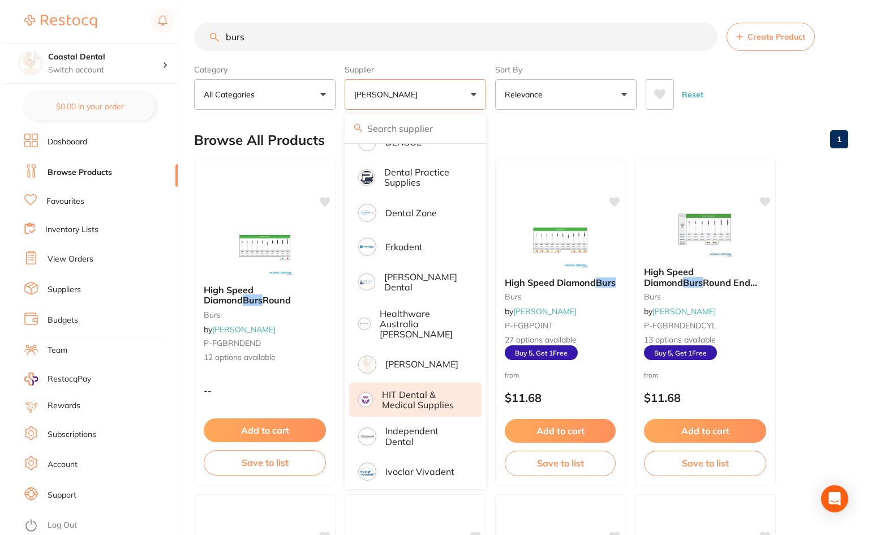
scroll to position [396, 0]
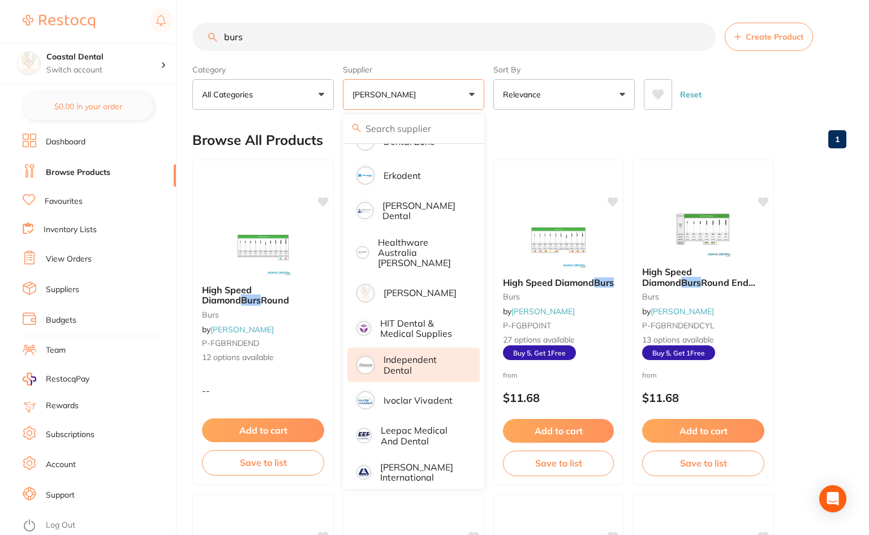
click at [424, 354] on p "Independent Dental" at bounding box center [424, 364] width 80 height 21
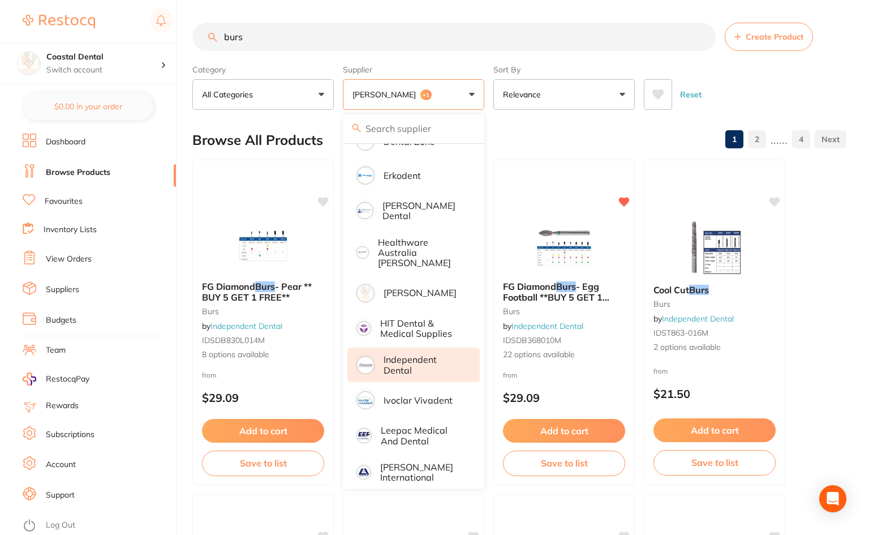
click at [750, 83] on div "Reset" at bounding box center [741, 90] width 194 height 40
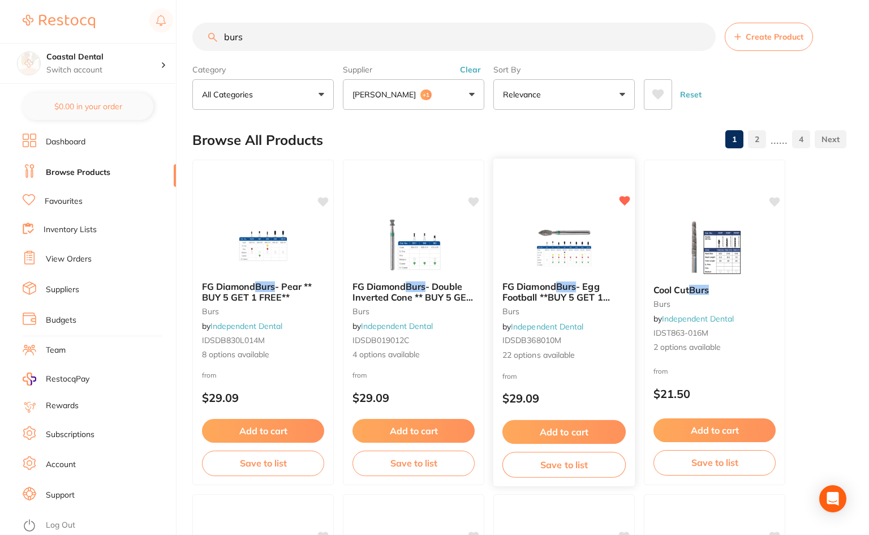
click at [579, 261] on img at bounding box center [564, 243] width 74 height 57
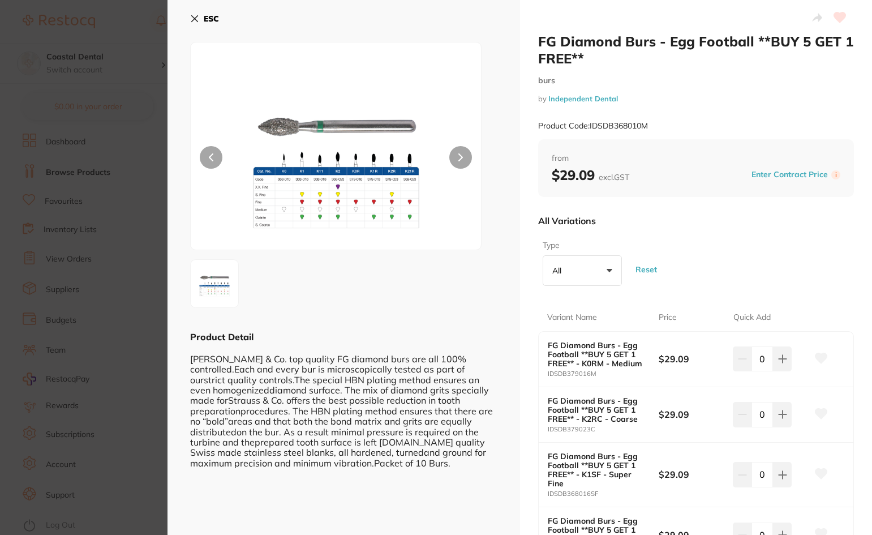
click at [192, 20] on icon at bounding box center [194, 18] width 9 height 9
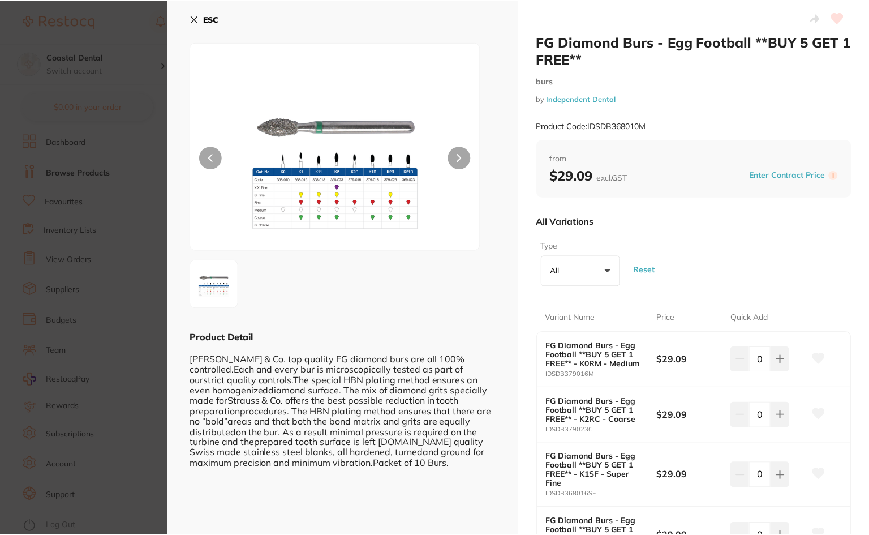
scroll to position [3, 0]
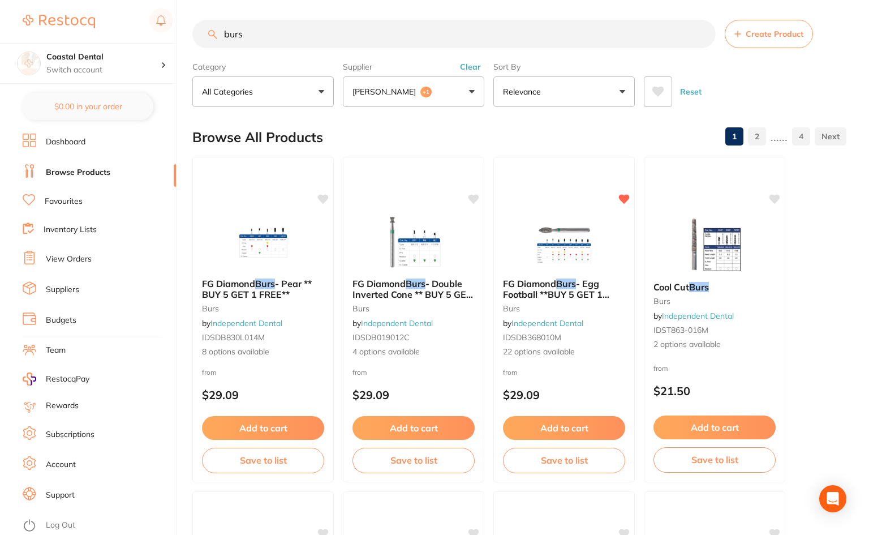
click at [474, 92] on button "Adam Dental +1" at bounding box center [413, 91] width 141 height 31
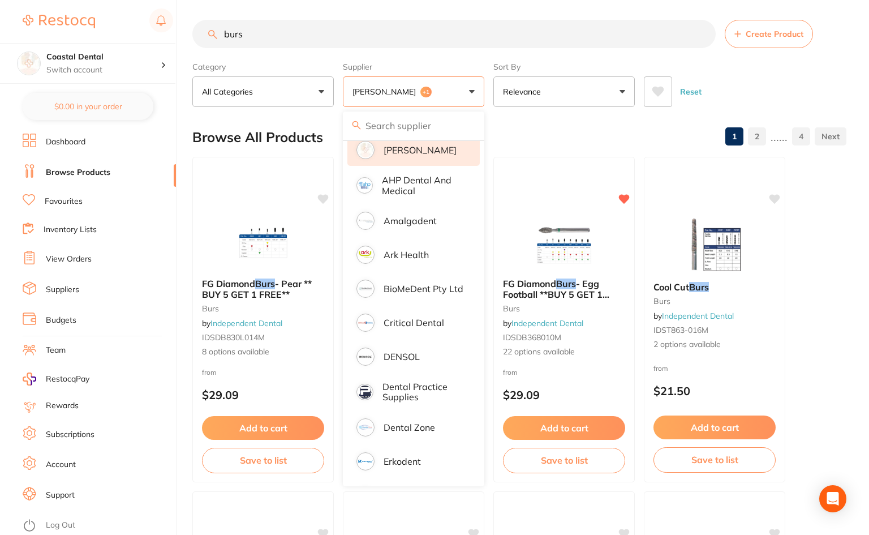
scroll to position [0, 0]
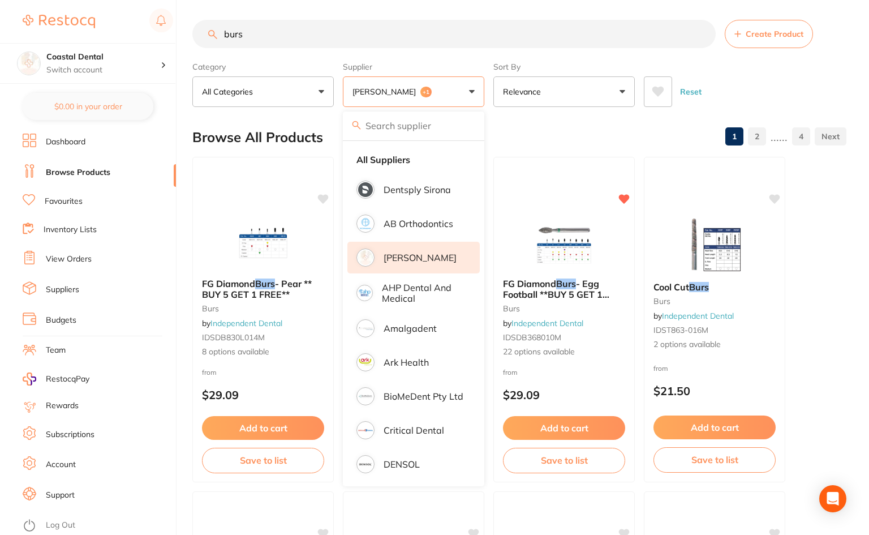
click at [411, 248] on li "[PERSON_NAME]" at bounding box center [414, 258] width 132 height 32
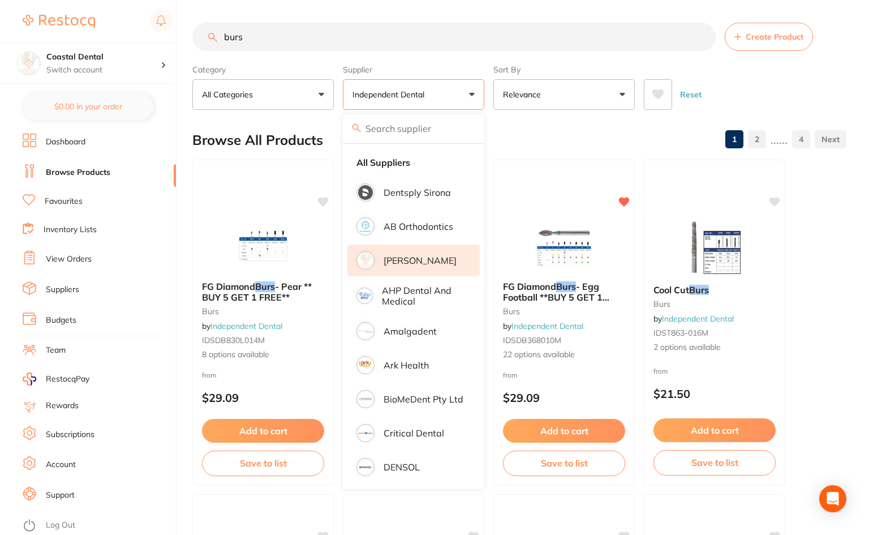
click at [403, 263] on p "[PERSON_NAME]" at bounding box center [420, 260] width 73 height 10
click at [780, 87] on div "Reset" at bounding box center [741, 90] width 194 height 40
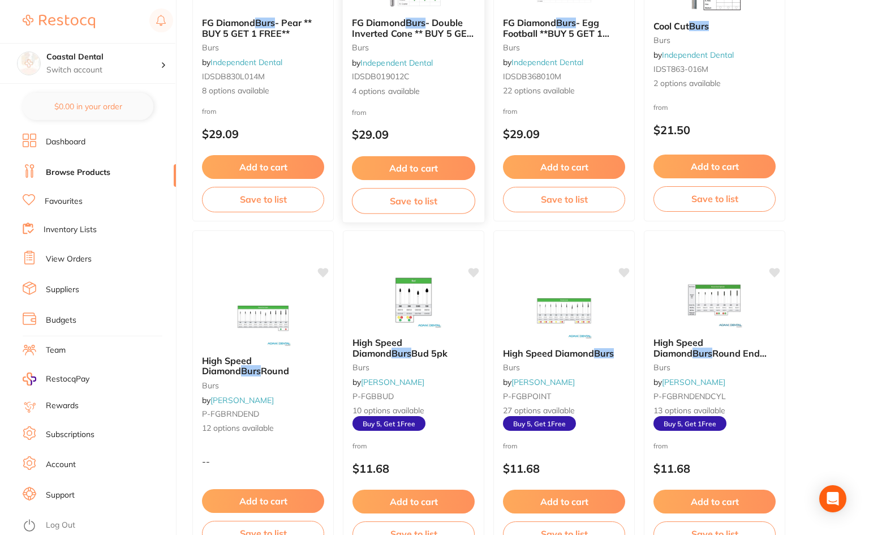
scroll to position [283, 0]
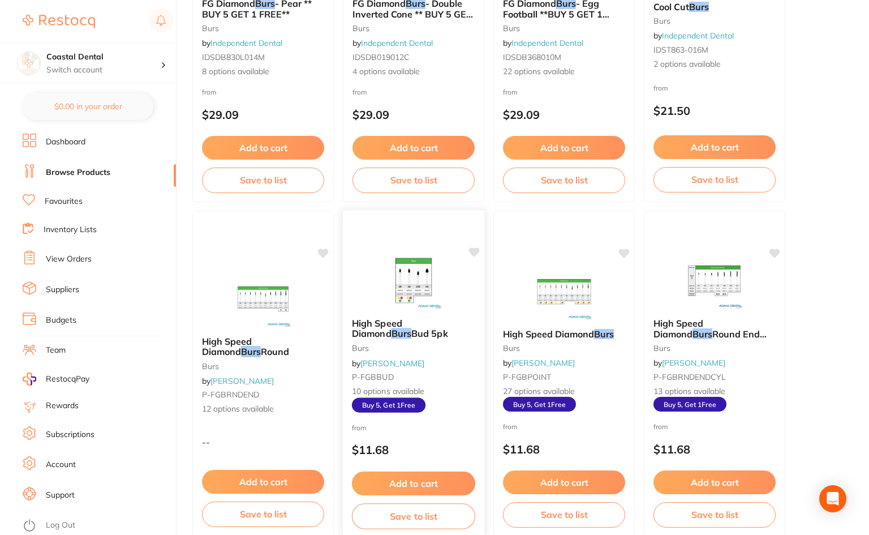
click at [462, 278] on div at bounding box center [413, 279] width 141 height 57
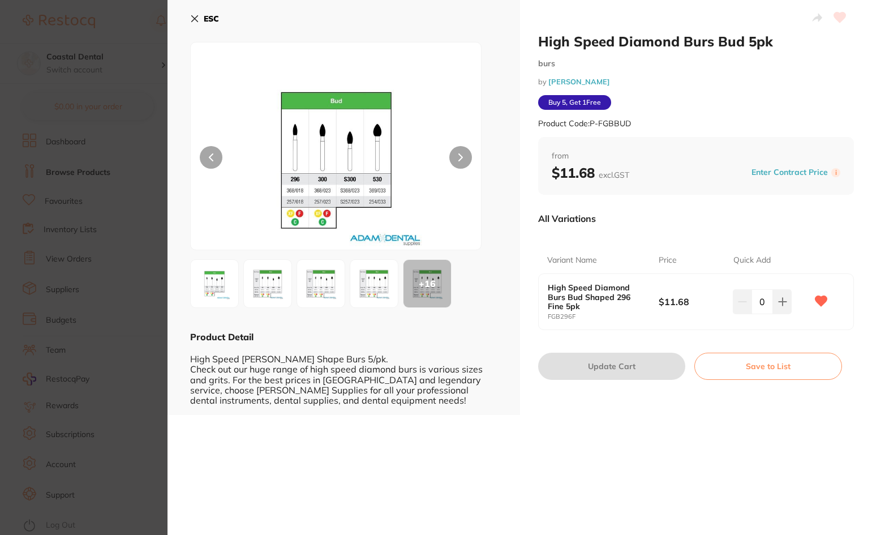
click at [192, 18] on icon at bounding box center [194, 18] width 9 height 9
